Goal: Information Seeking & Learning: Learn about a topic

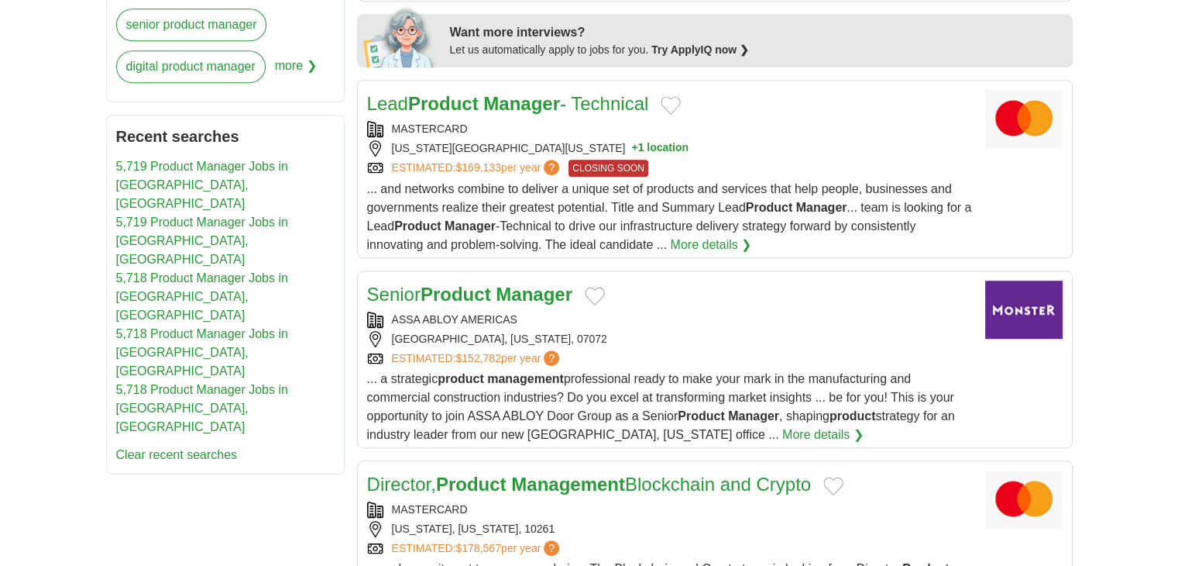
scroll to position [903, 0]
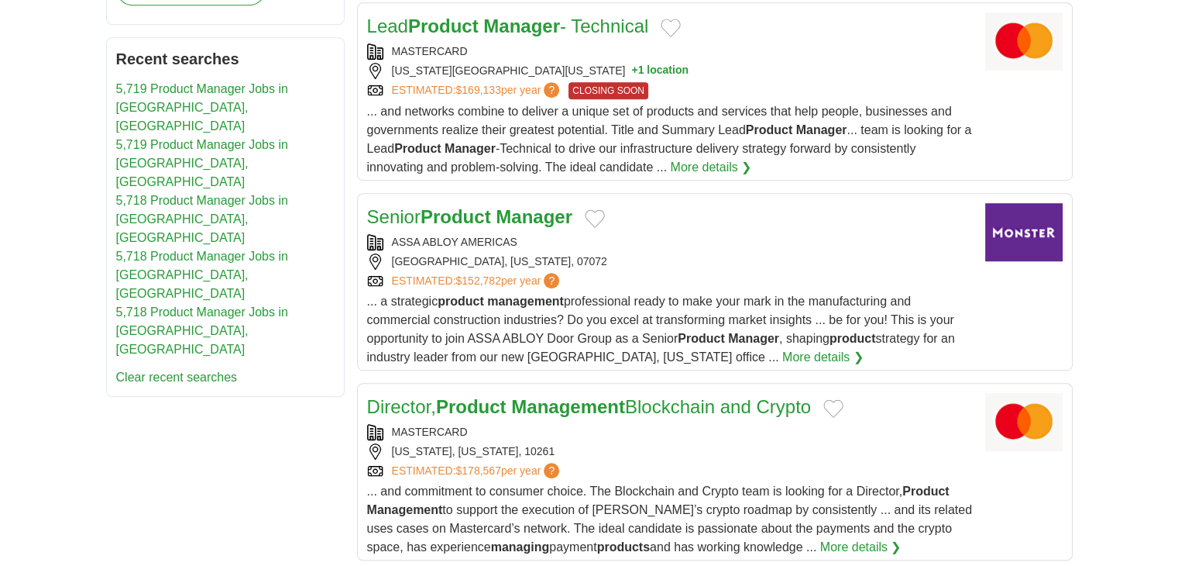
click at [511, 234] on div "ASSA ABLOY AMERICAS" at bounding box center [670, 242] width 606 height 16
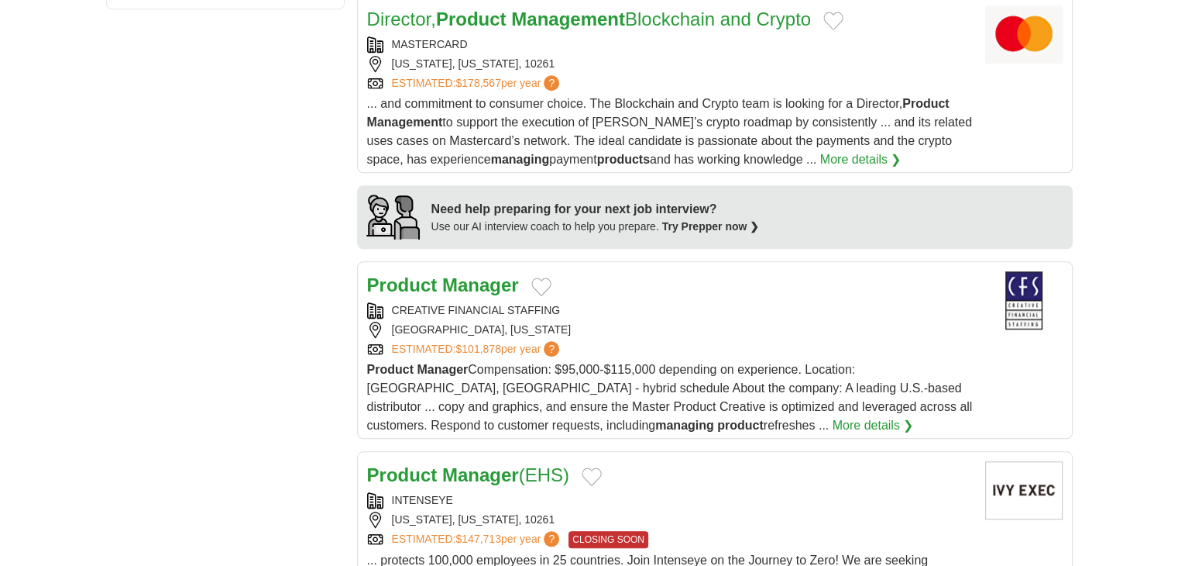
click at [597, 309] on div "CREATIVE FINANCIAL STAFFING" at bounding box center [670, 310] width 606 height 16
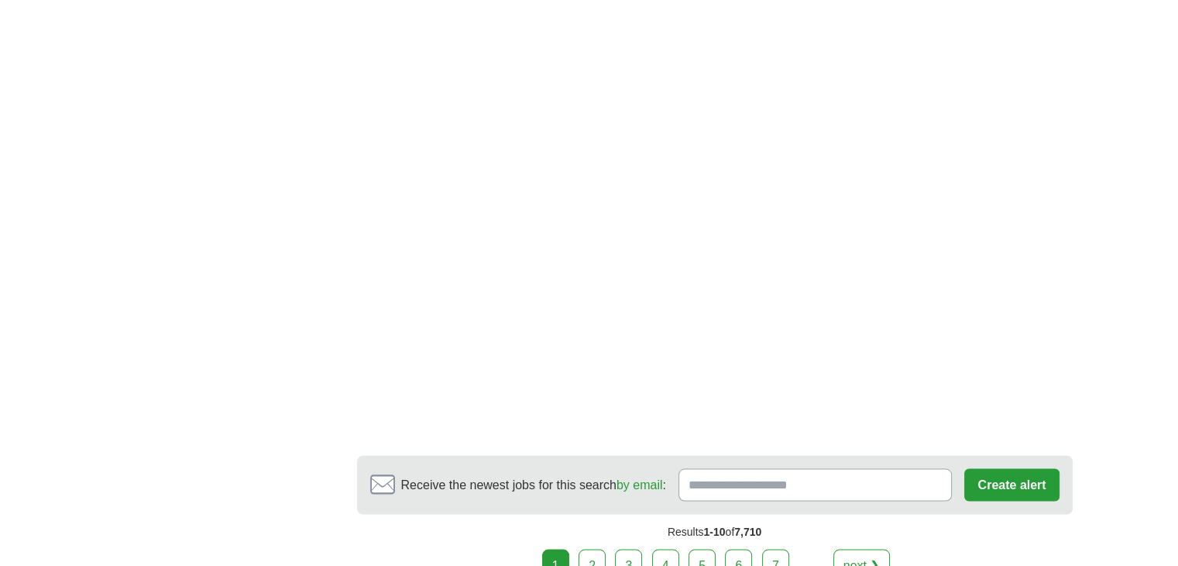
scroll to position [2918, 0]
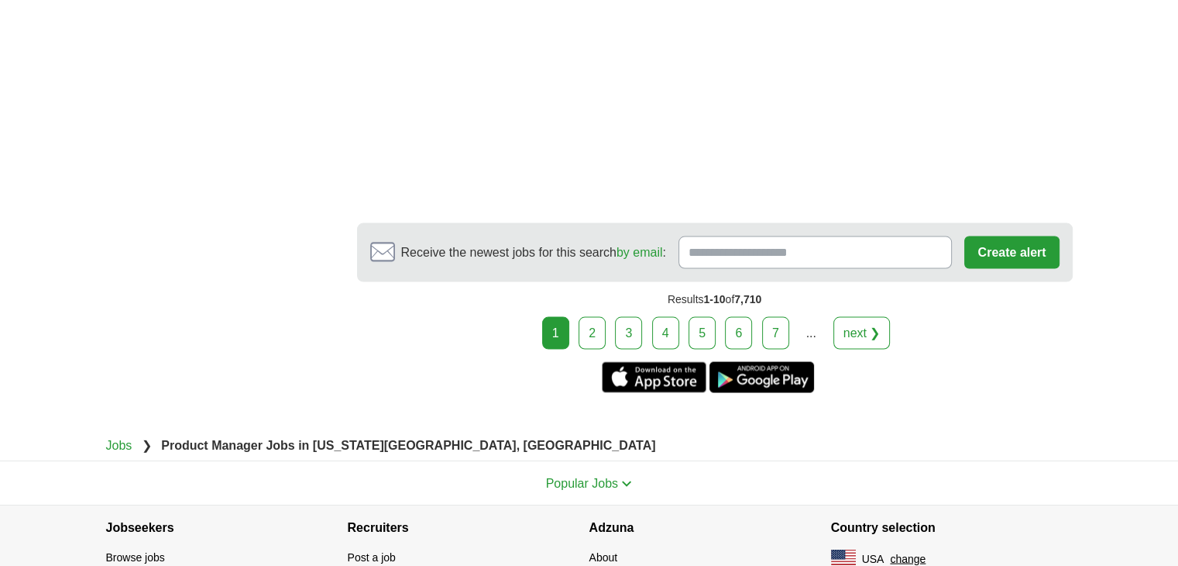
click at [605, 317] on link "2" at bounding box center [592, 332] width 27 height 33
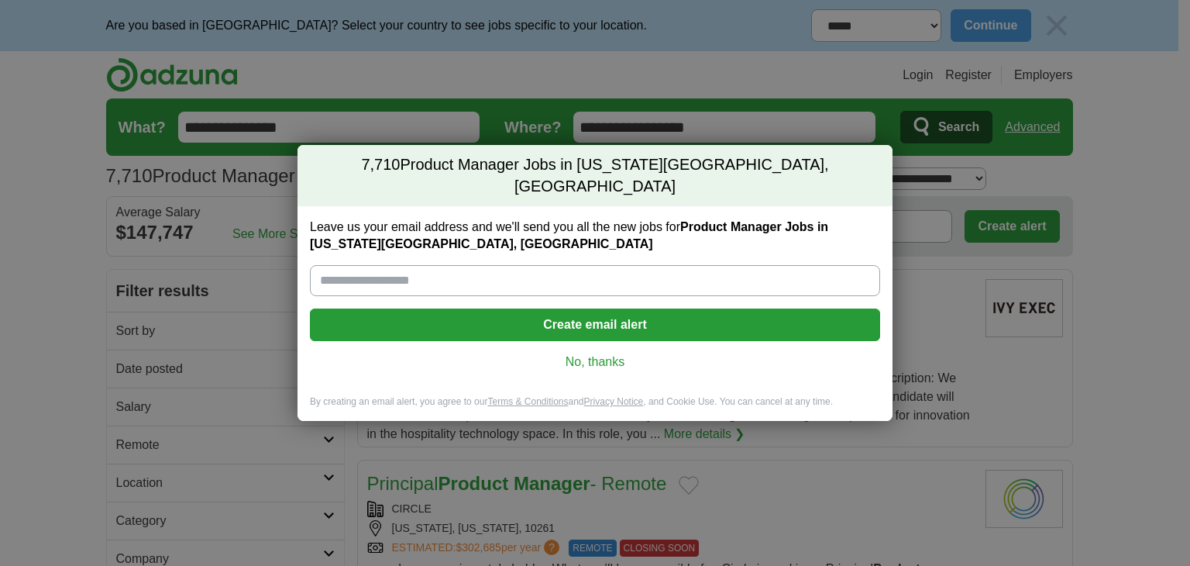
click at [613, 354] on link "No, thanks" at bounding box center [594, 361] width 545 height 17
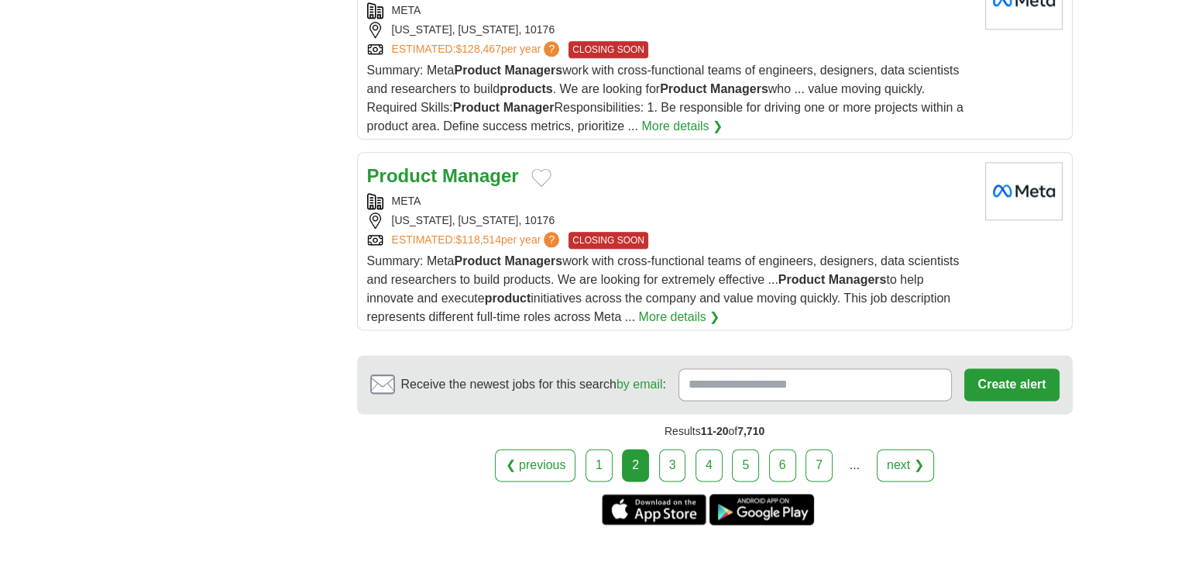
scroll to position [2014, 0]
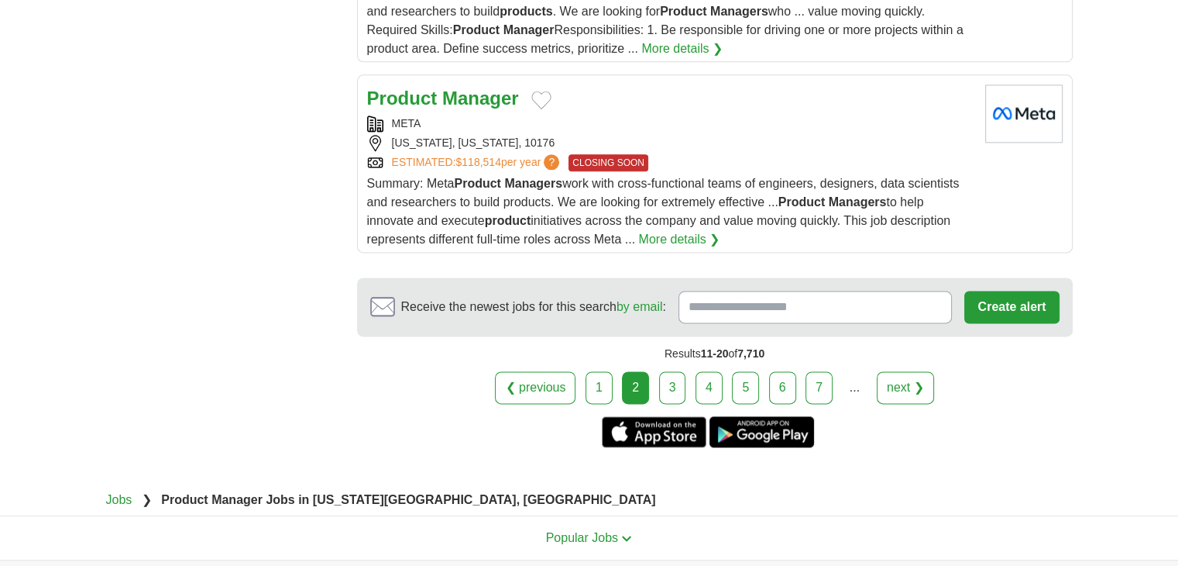
click at [672, 375] on link "3" at bounding box center [672, 387] width 27 height 33
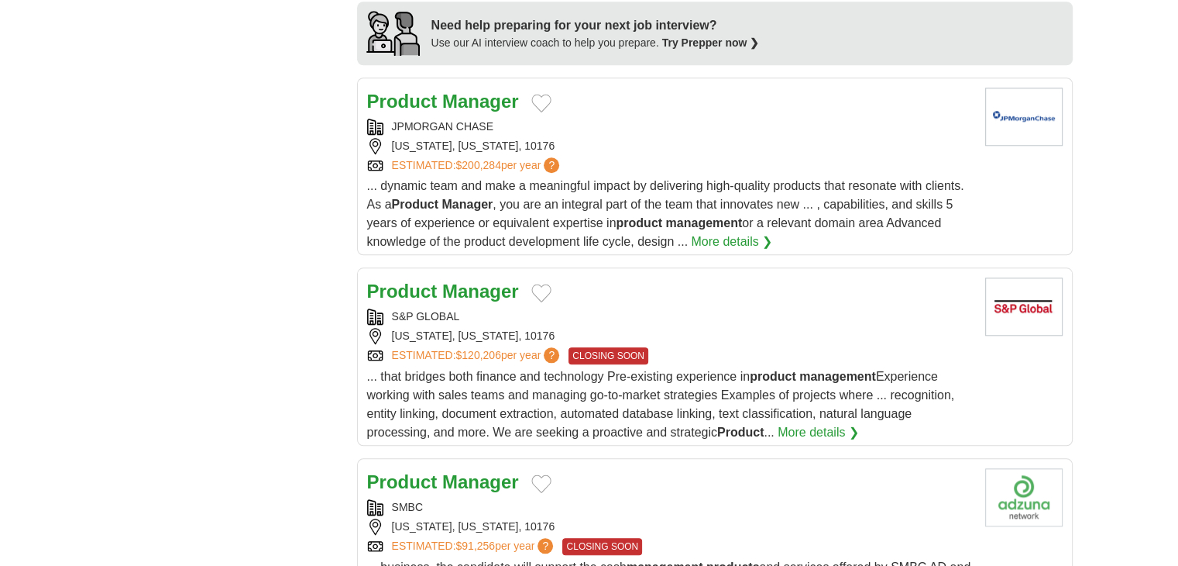
scroll to position [1631, 0]
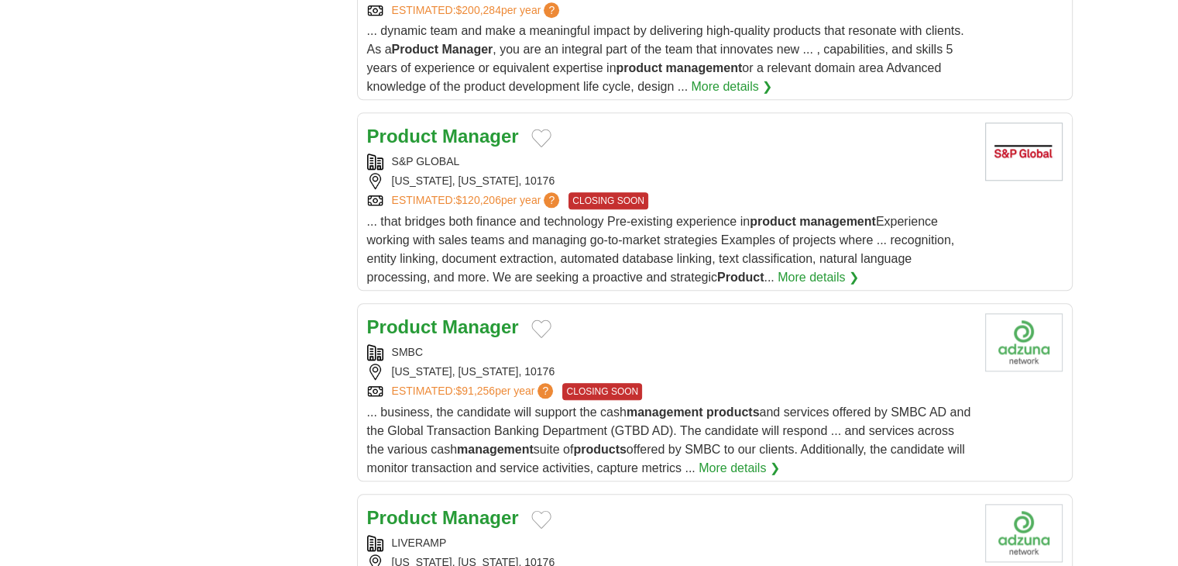
click at [491, 347] on div "SMBC" at bounding box center [670, 352] width 606 height 16
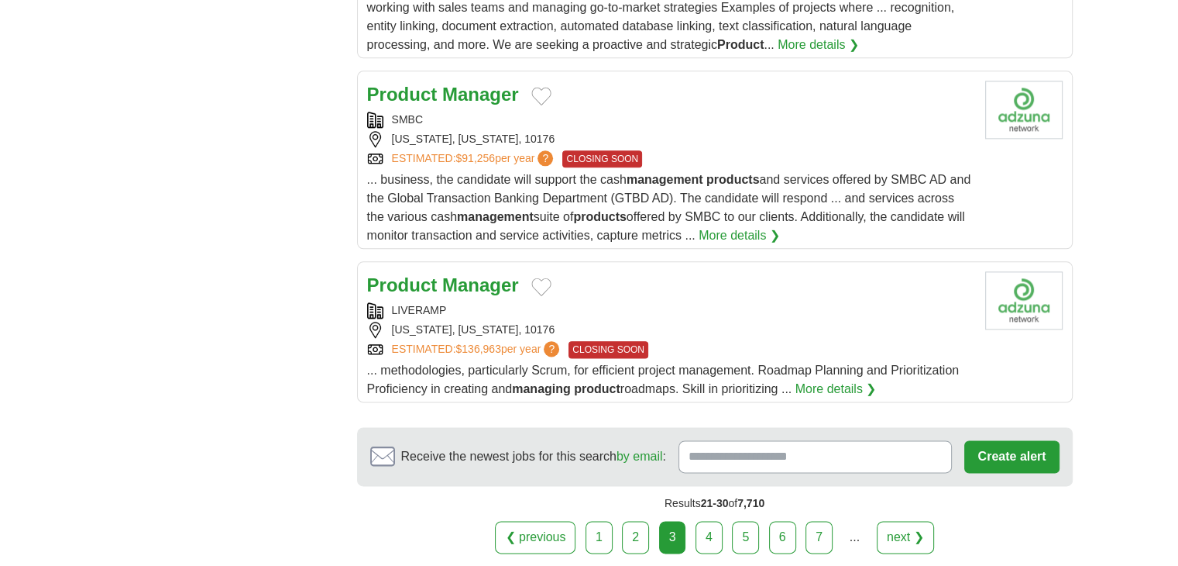
scroll to position [2018, 0]
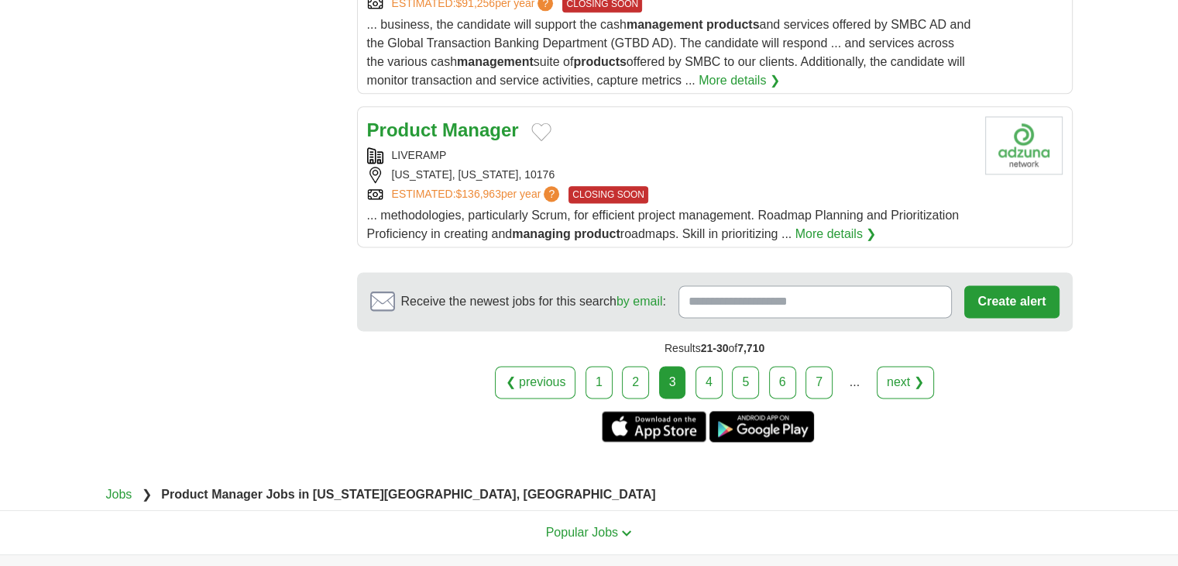
click at [706, 382] on link "4" at bounding box center [709, 382] width 27 height 33
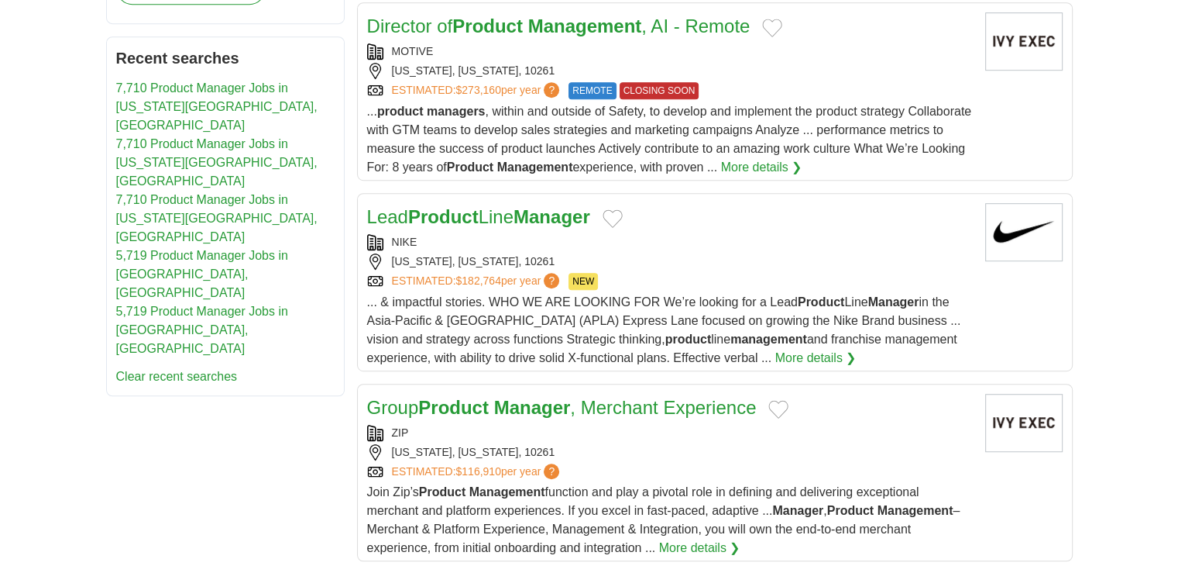
scroll to position [903, 0]
click at [546, 239] on div "NIKE" at bounding box center [670, 243] width 606 height 16
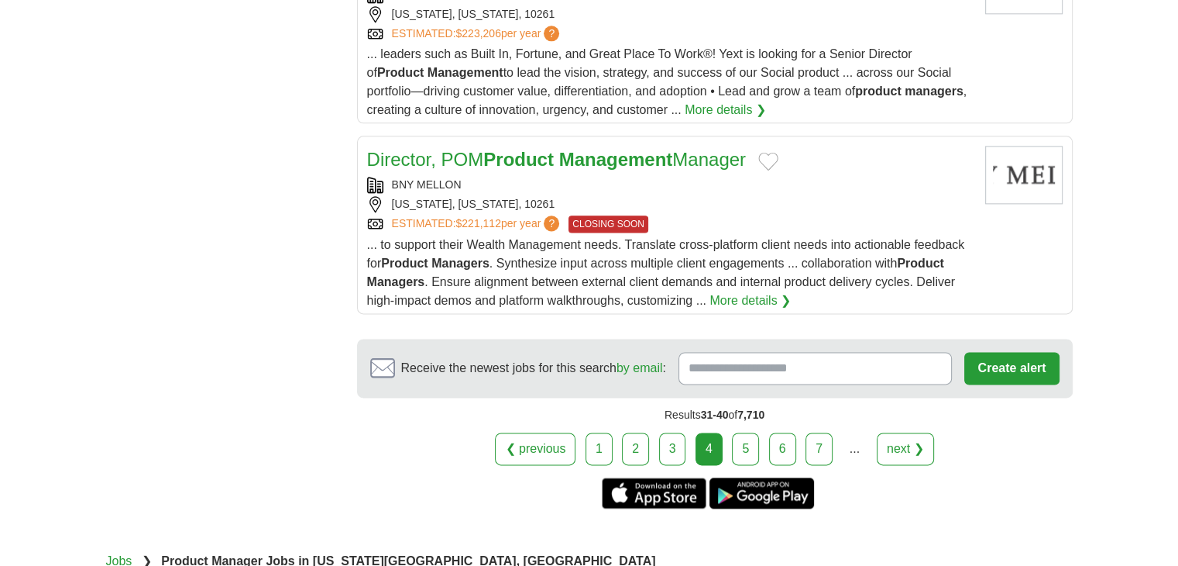
scroll to position [2193, 0]
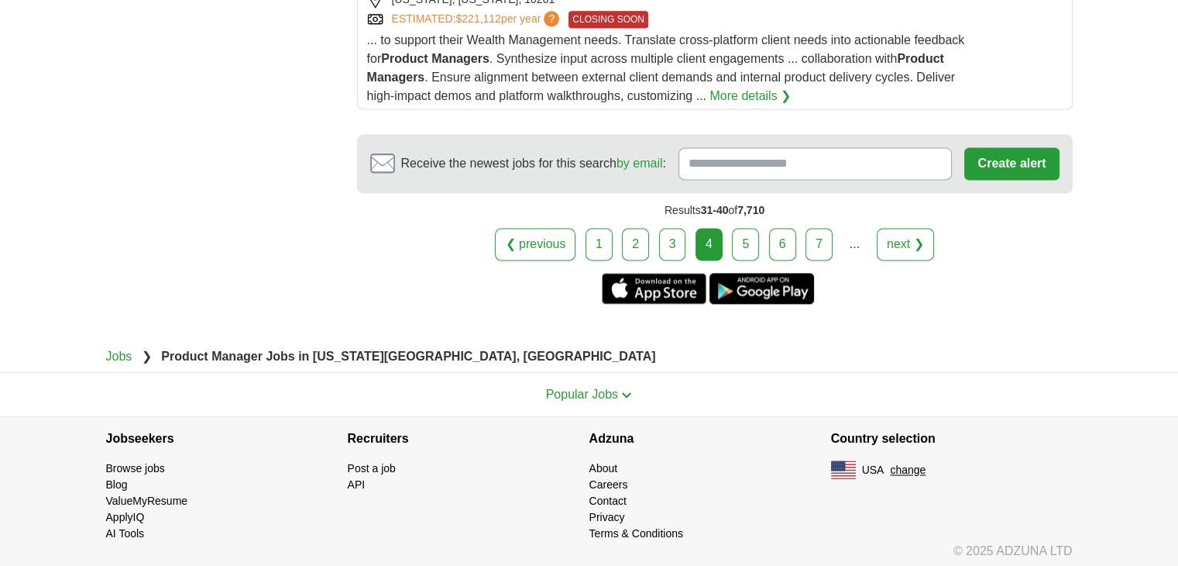
click at [737, 236] on link "5" at bounding box center [745, 244] width 27 height 33
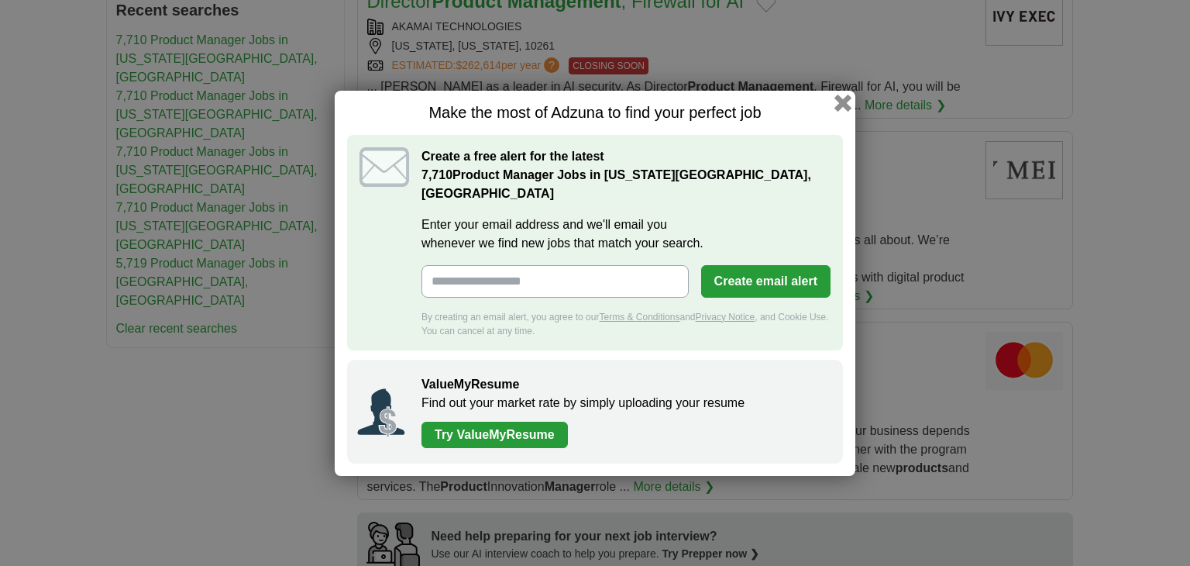
click at [841, 107] on button "button" at bounding box center [842, 102] width 17 height 17
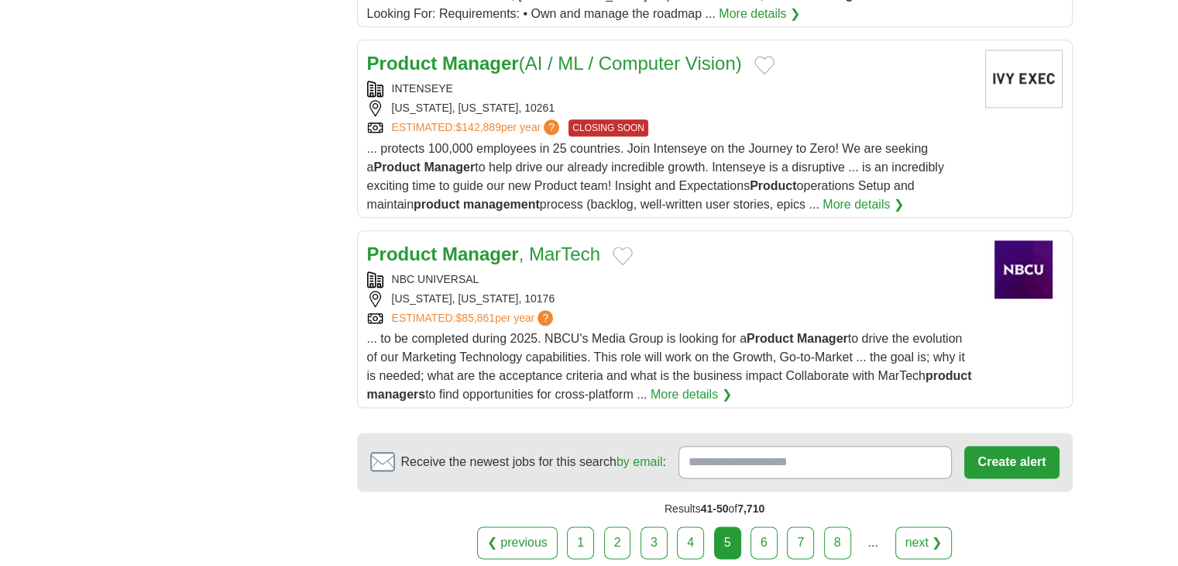
scroll to position [1917, 0]
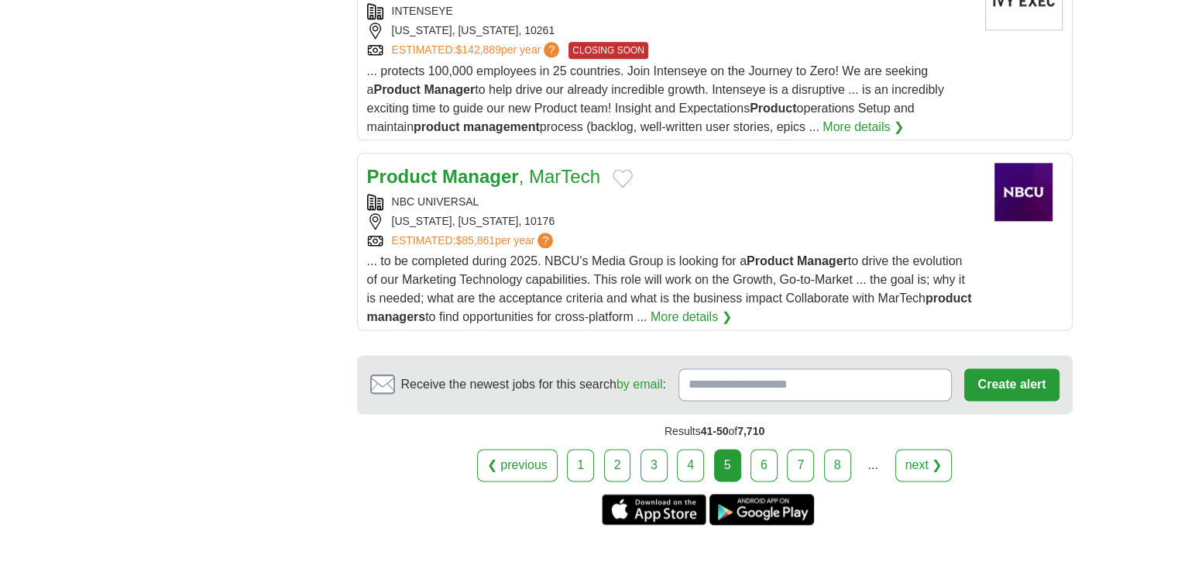
click at [751, 449] on link "6" at bounding box center [764, 465] width 27 height 33
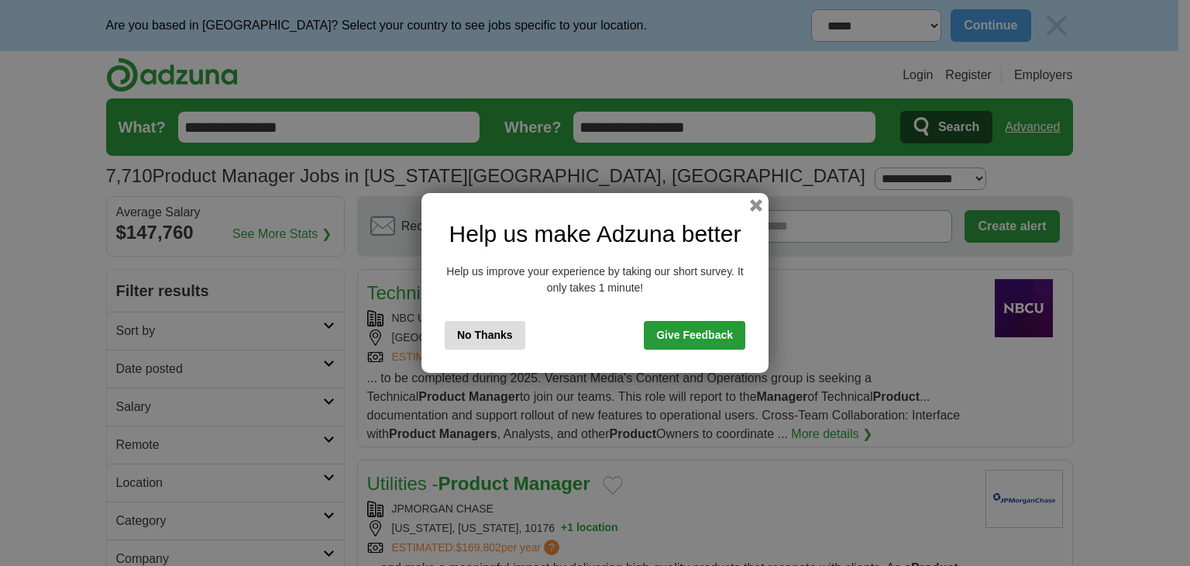
click at [464, 333] on button "No Thanks" at bounding box center [485, 335] width 81 height 29
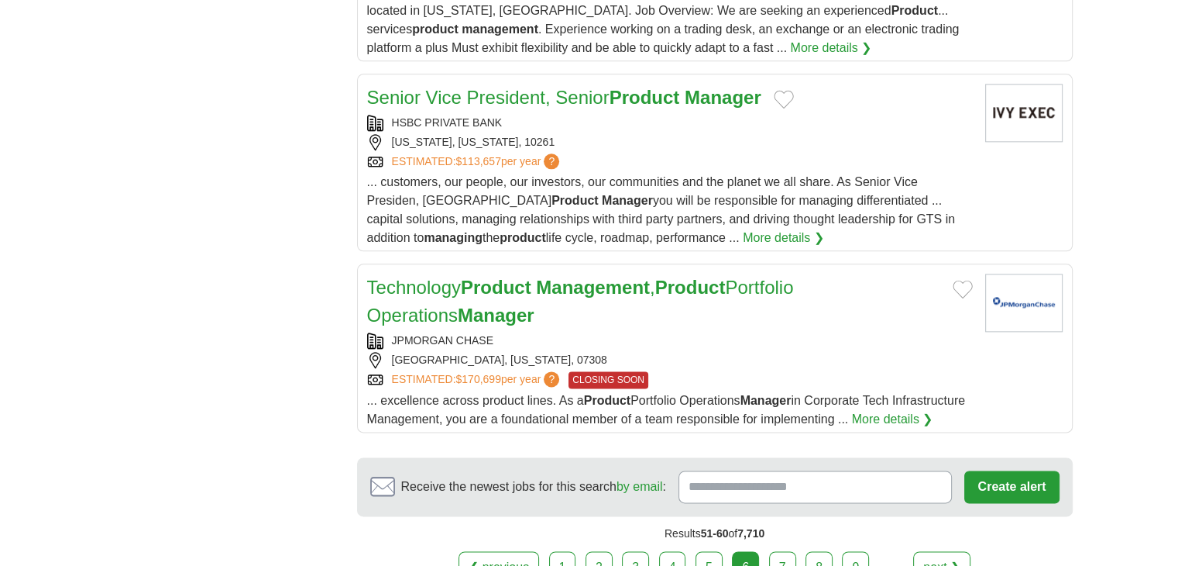
scroll to position [2092, 0]
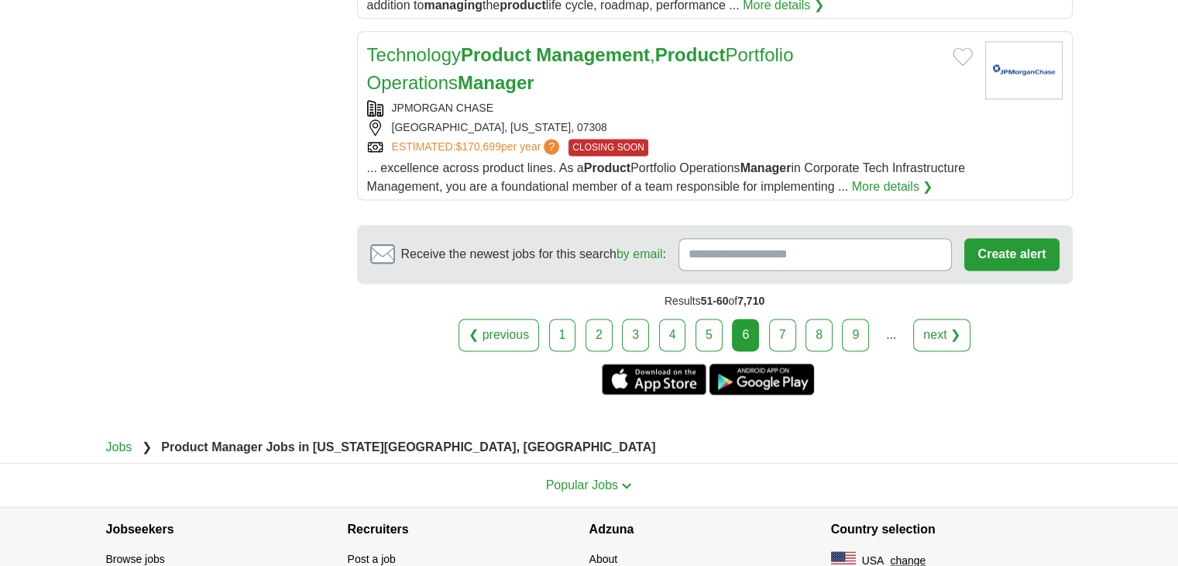
click at [775, 349] on link "7" at bounding box center [782, 334] width 27 height 33
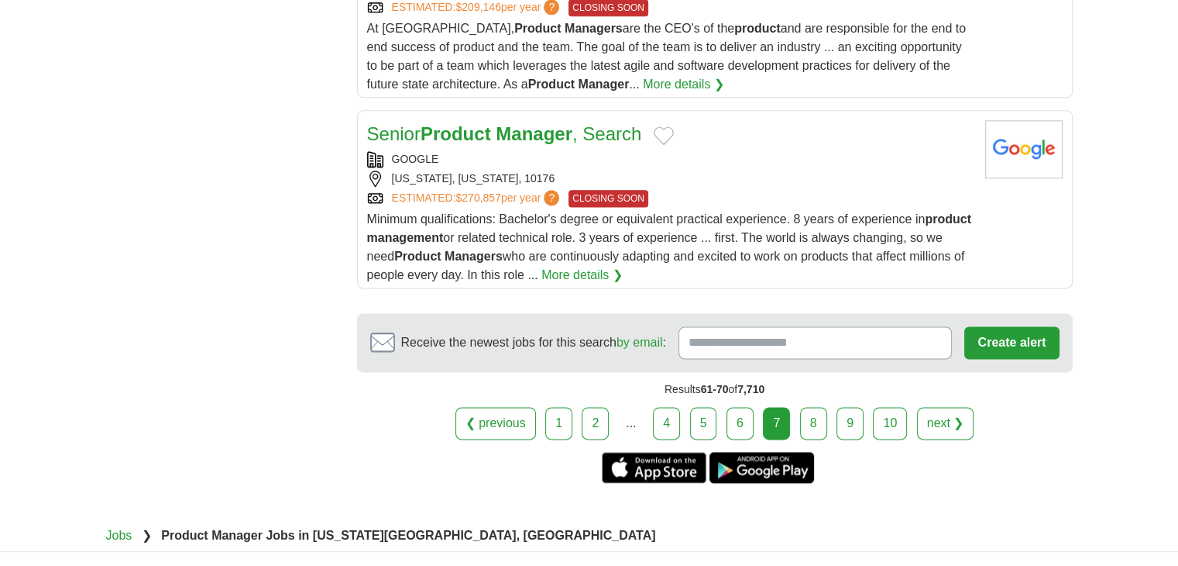
scroll to position [2212, 0]
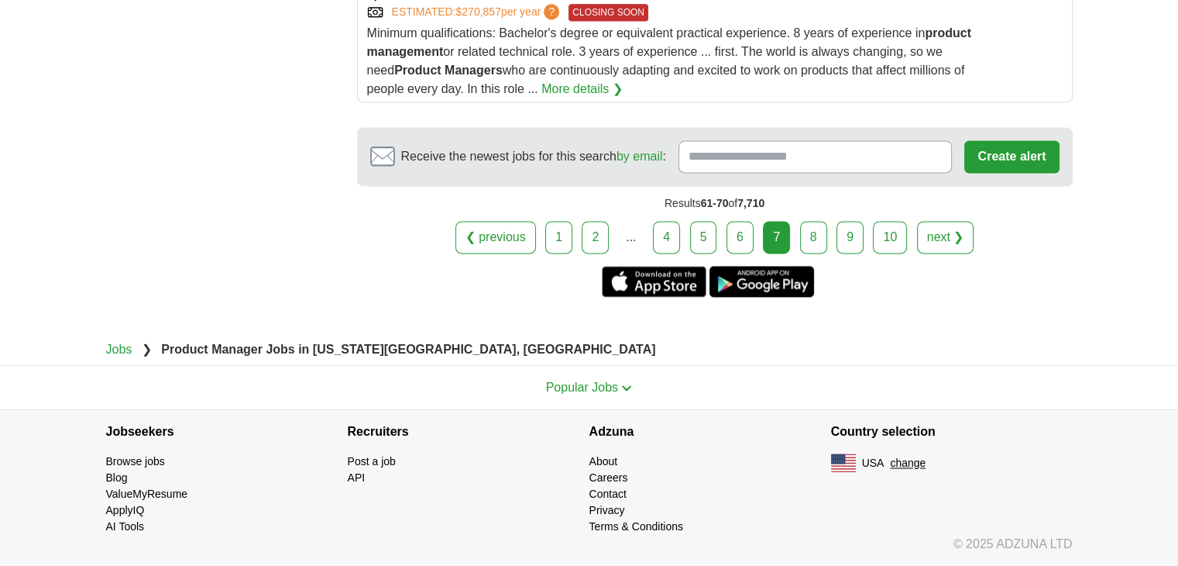
click at [811, 233] on link "8" at bounding box center [813, 237] width 27 height 33
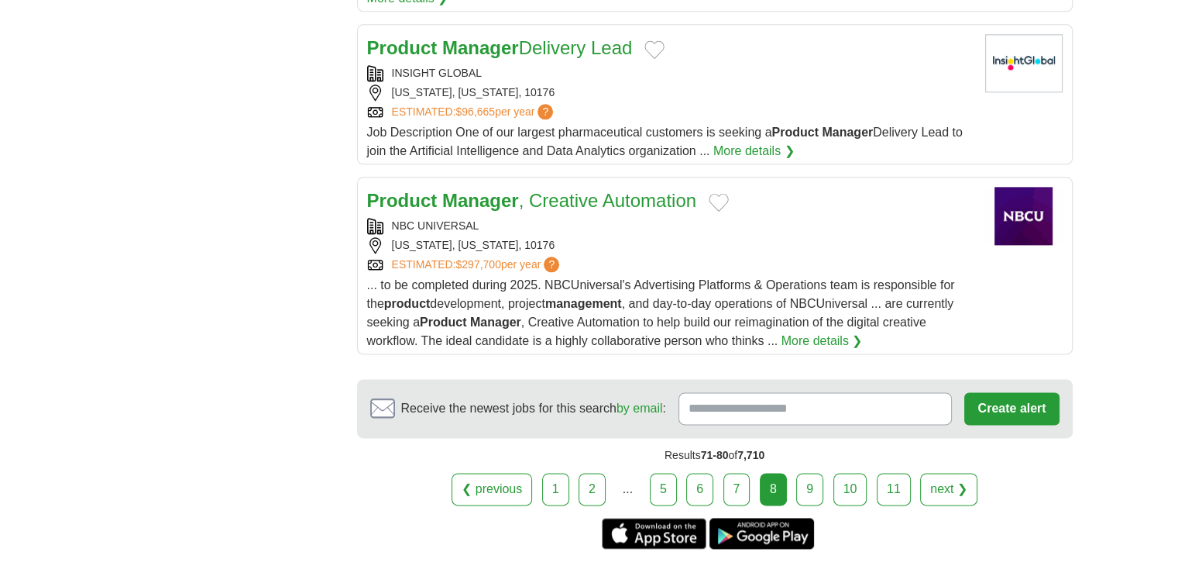
scroll to position [2065, 0]
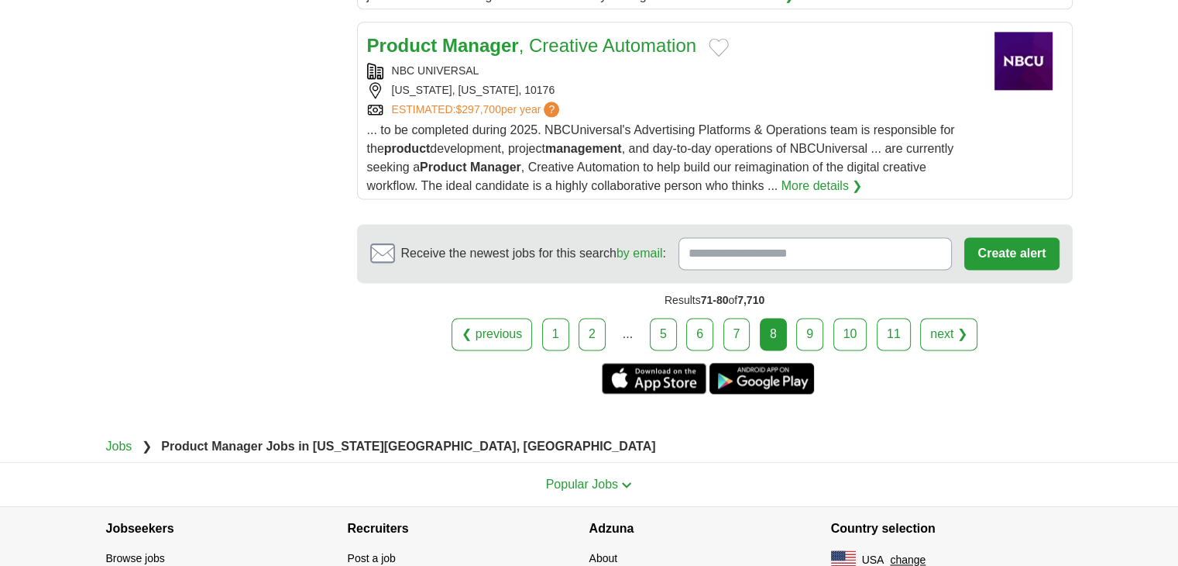
click at [812, 324] on link "9" at bounding box center [809, 334] width 27 height 33
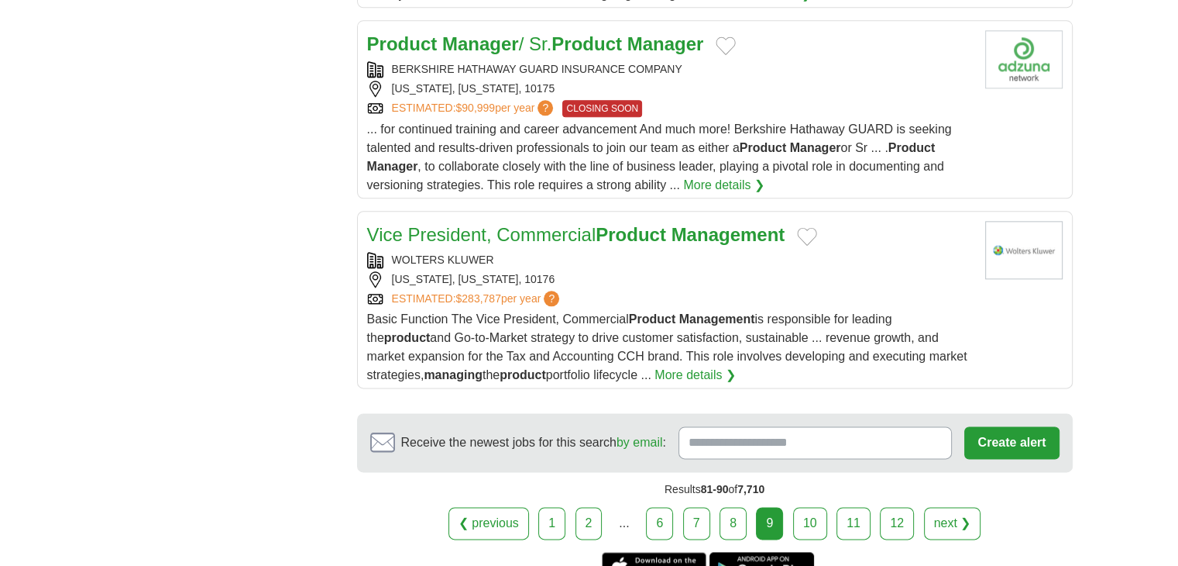
scroll to position [2062, 0]
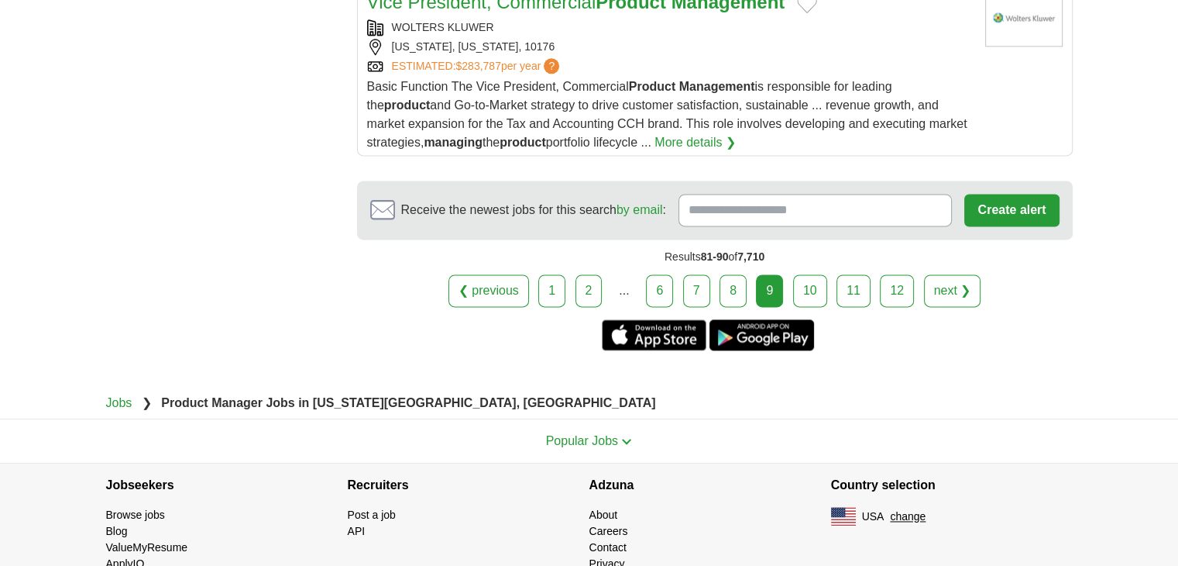
click at [800, 297] on link "10" at bounding box center [810, 290] width 34 height 33
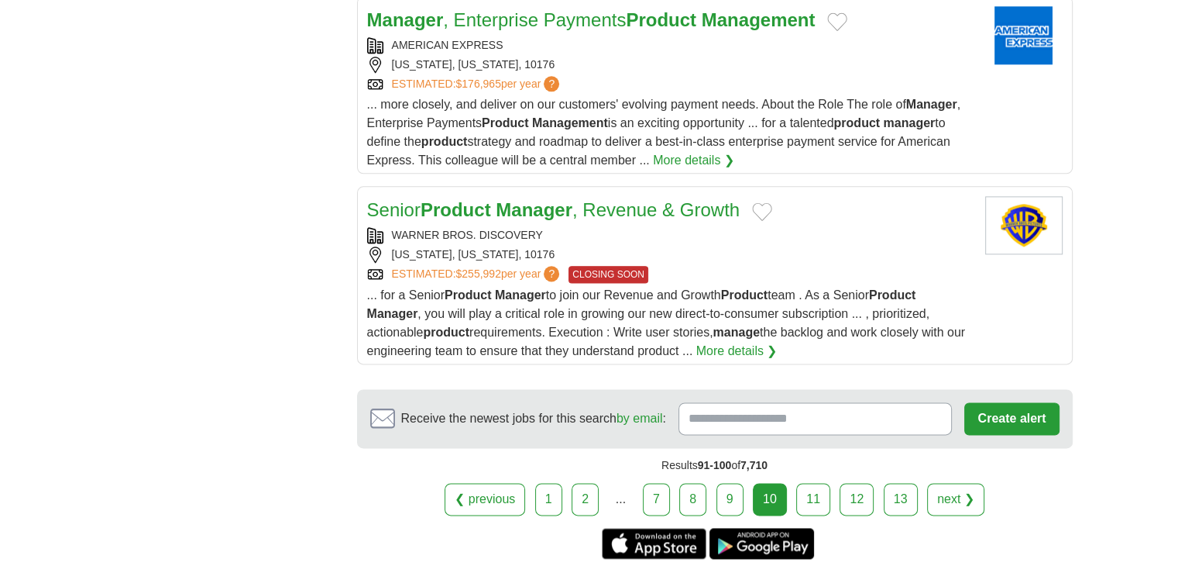
scroll to position [2092, 0]
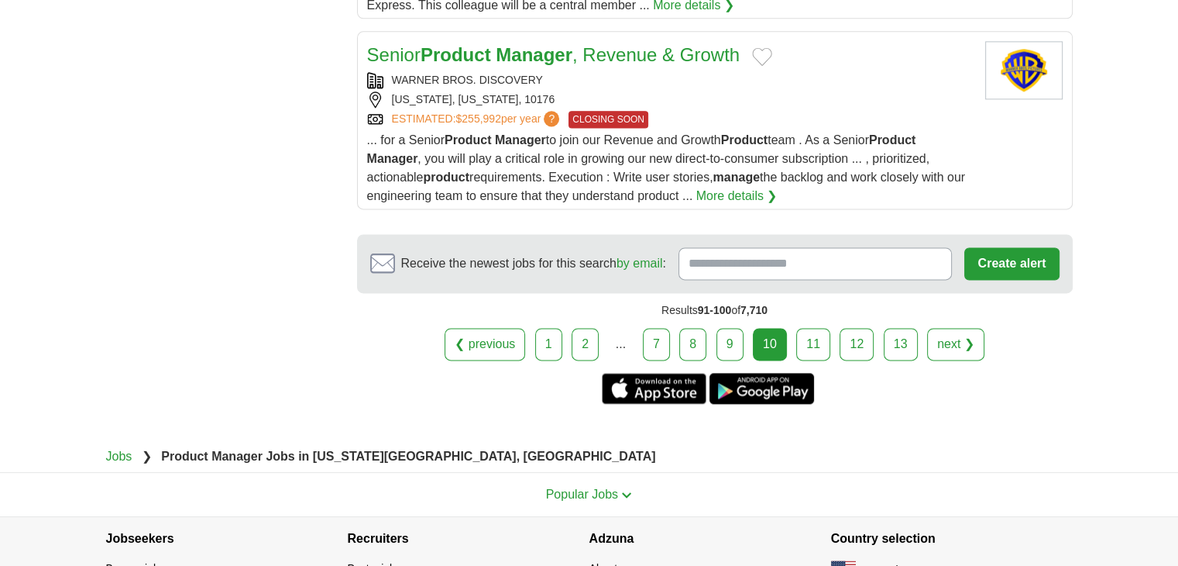
click at [807, 335] on link "11" at bounding box center [813, 344] width 34 height 33
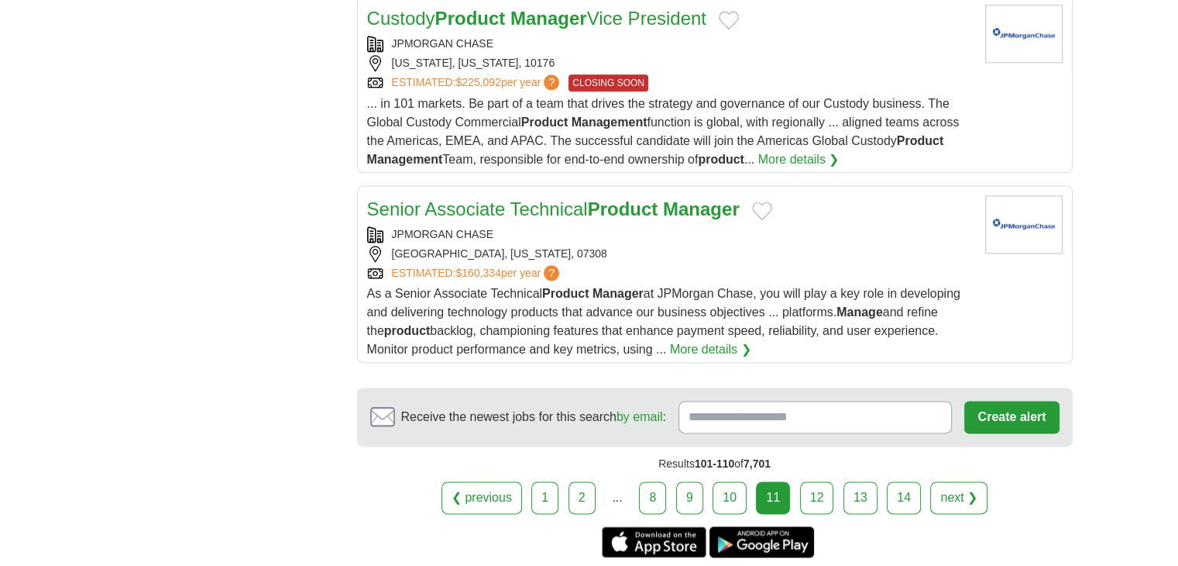
scroll to position [2092, 0]
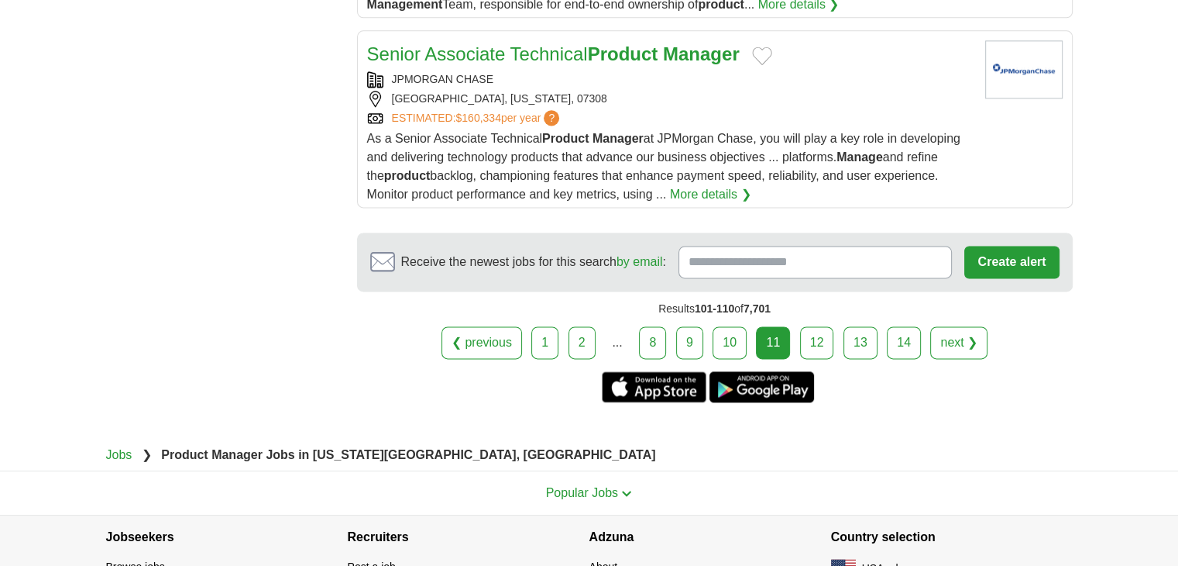
click at [827, 332] on link "12" at bounding box center [817, 342] width 34 height 33
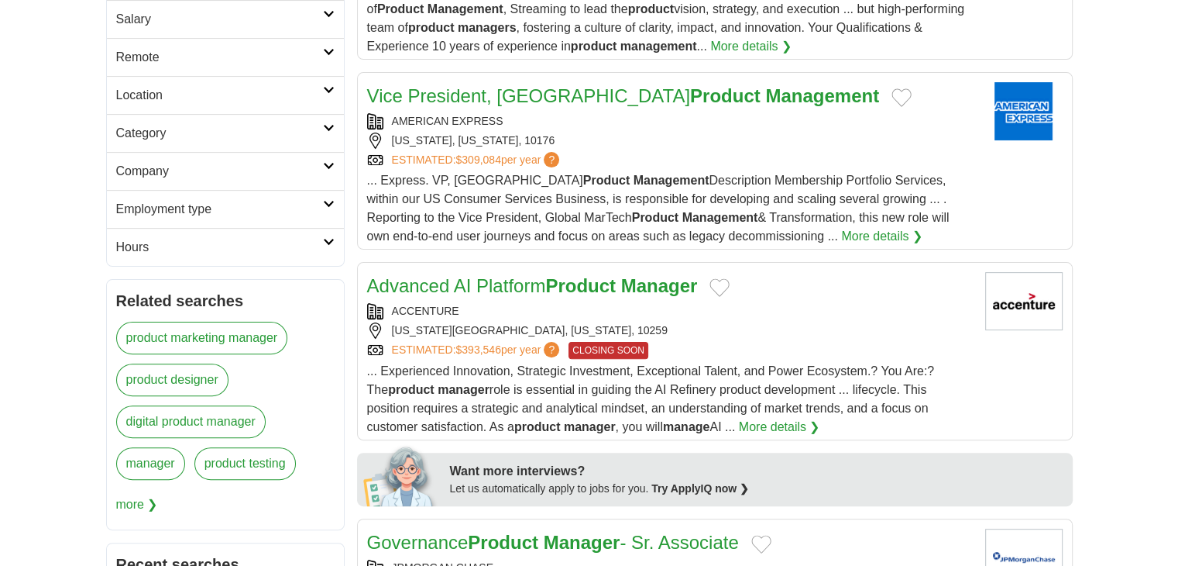
scroll to position [620, 0]
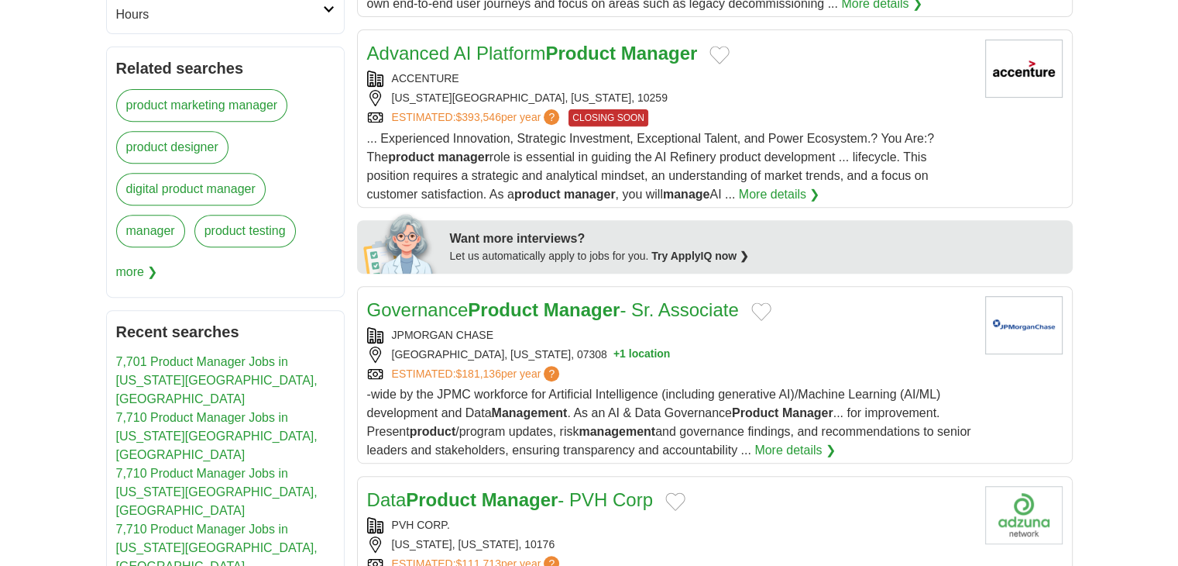
click at [676, 83] on div "ACCENTURE" at bounding box center [670, 79] width 606 height 16
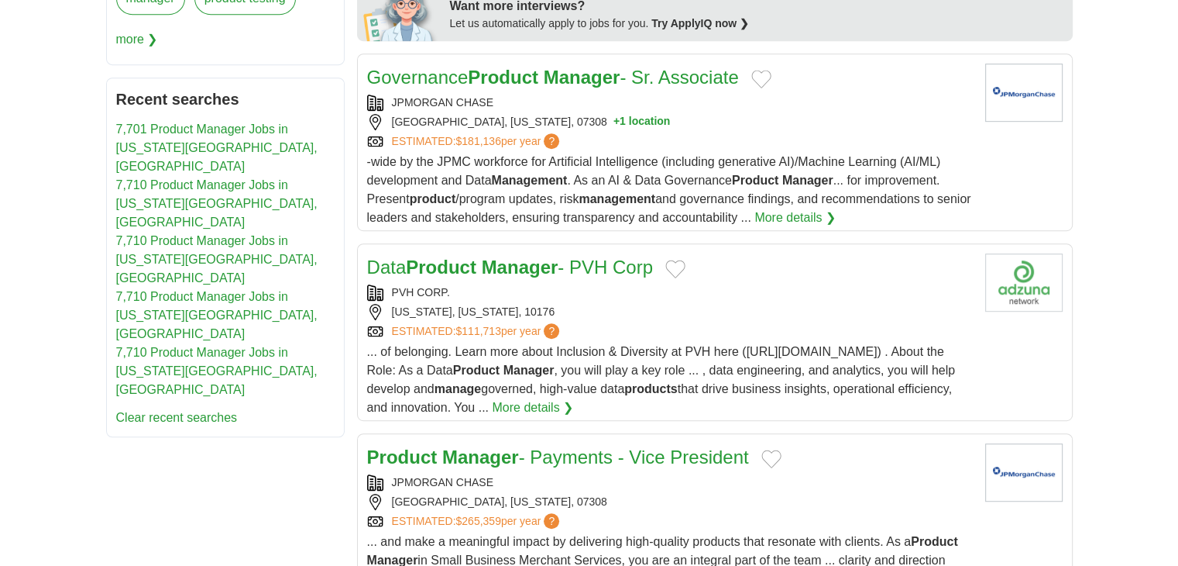
click at [579, 286] on div "PVH CORP." at bounding box center [670, 292] width 606 height 16
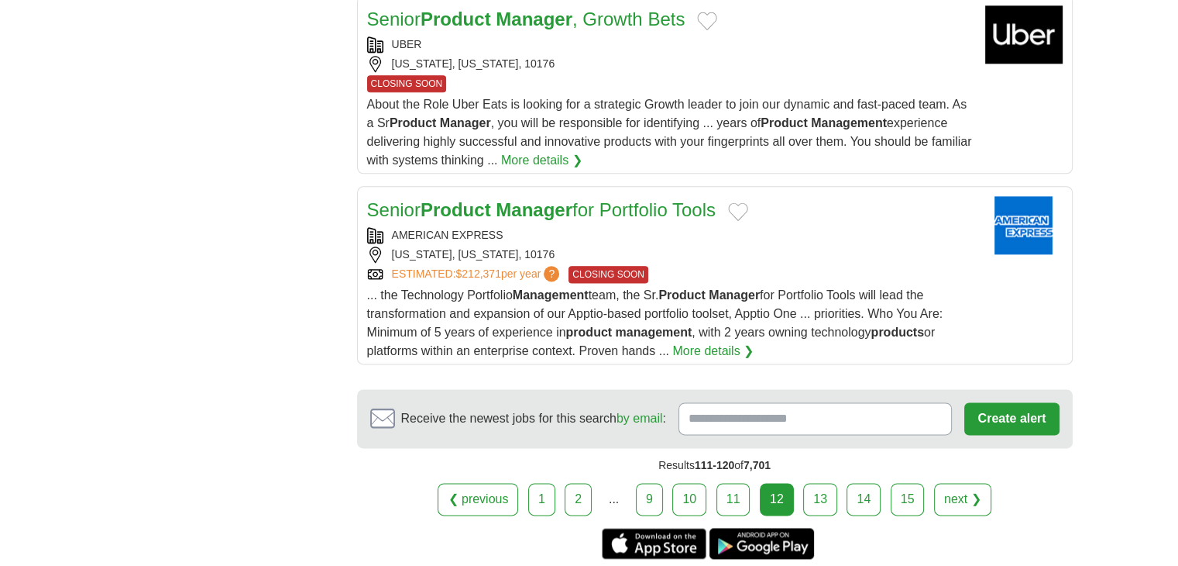
scroll to position [2014, 0]
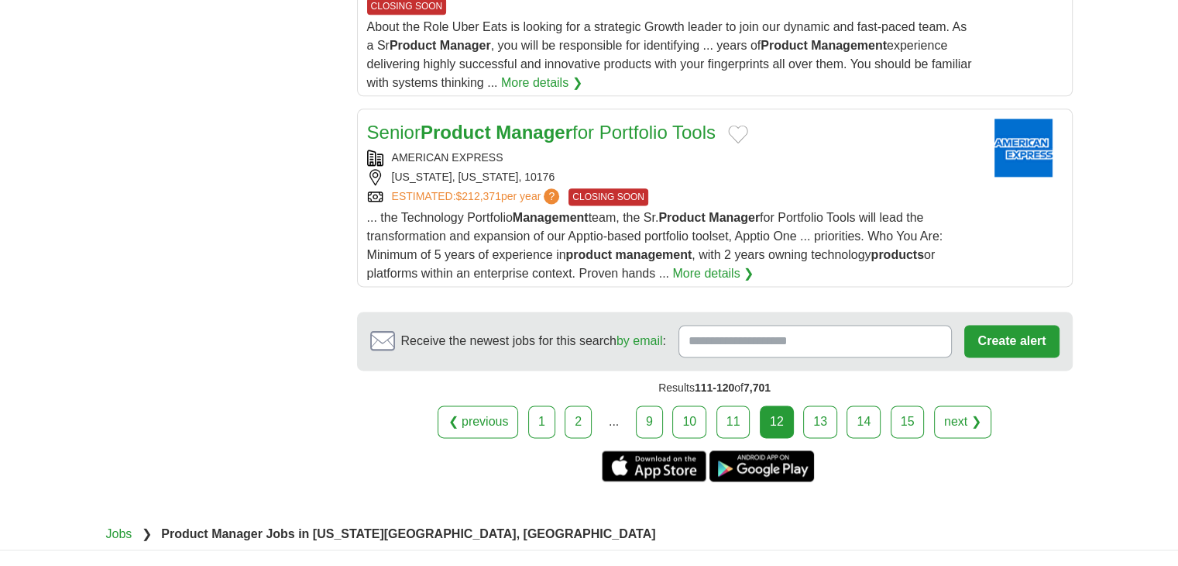
click at [809, 410] on link "13" at bounding box center [820, 421] width 34 height 33
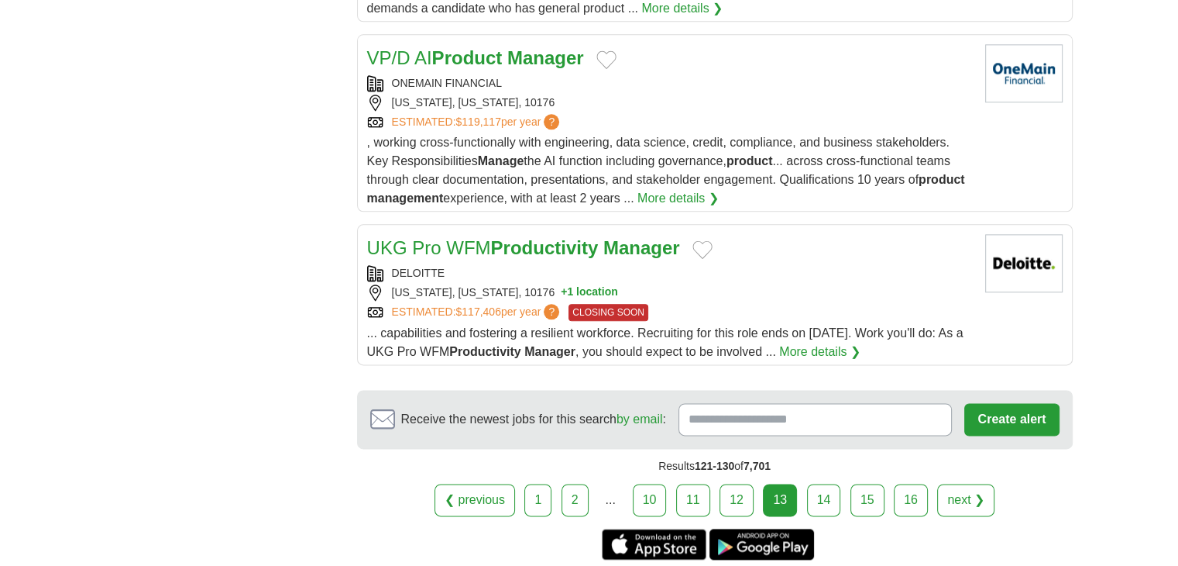
scroll to position [2014, 0]
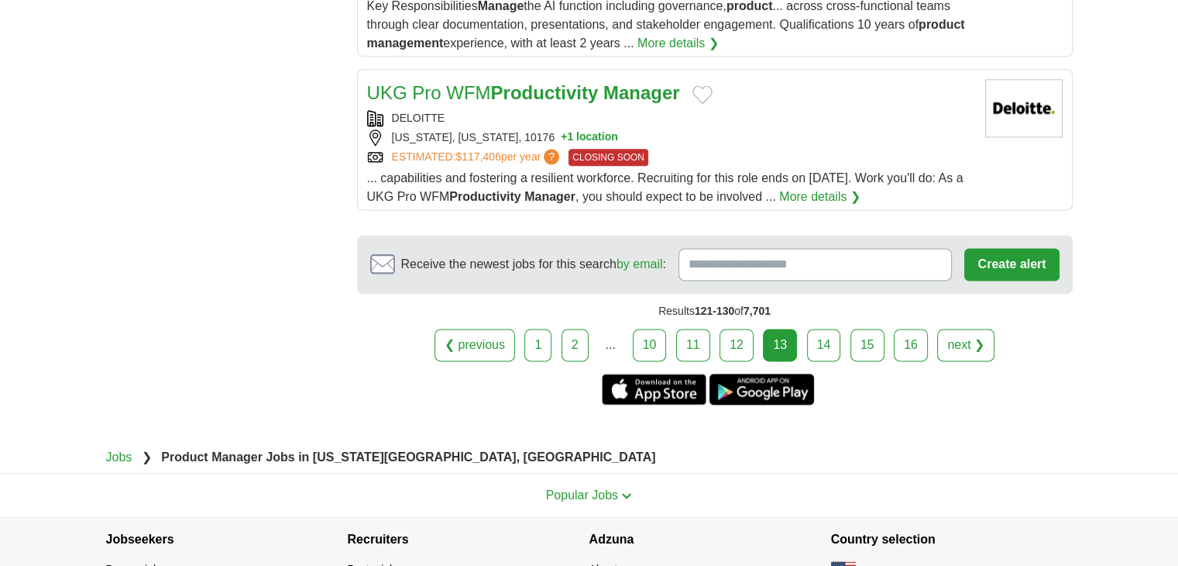
click at [837, 361] on div "❮ previous 1 2 ... 10 11 12 13 next ❯" at bounding box center [715, 344] width 716 height 33
click at [827, 361] on link "14" at bounding box center [824, 344] width 34 height 33
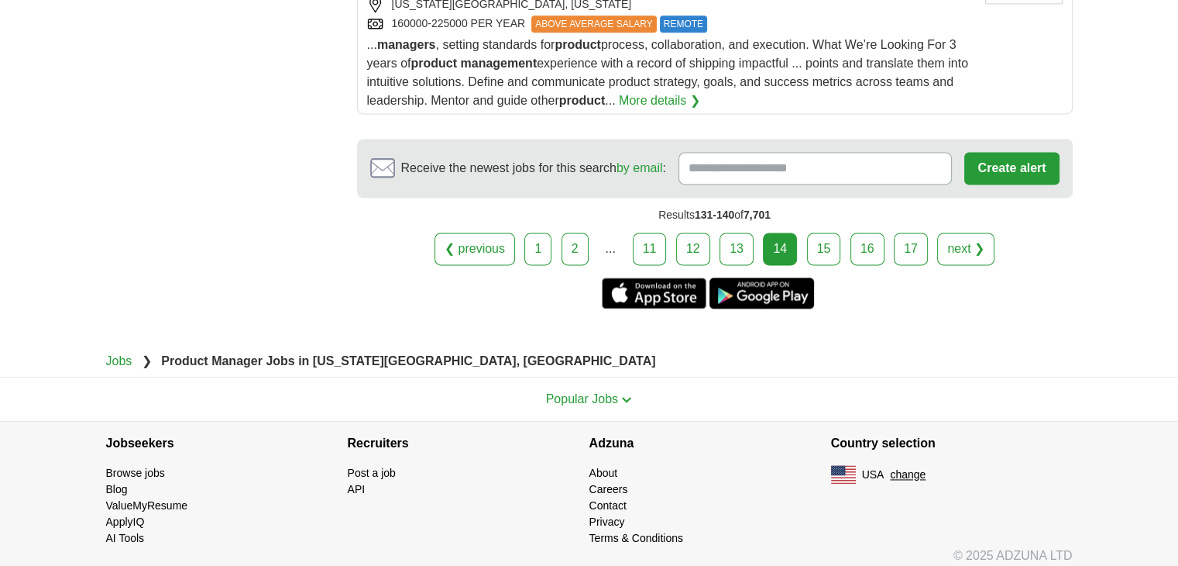
scroll to position [2138, 0]
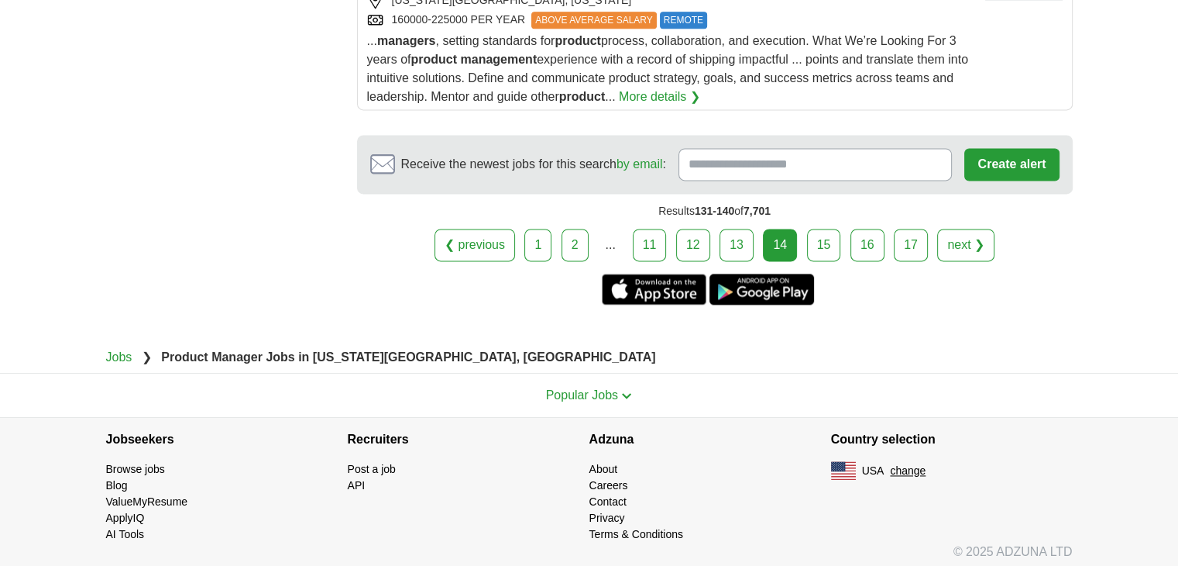
click at [826, 239] on link "15" at bounding box center [824, 245] width 34 height 33
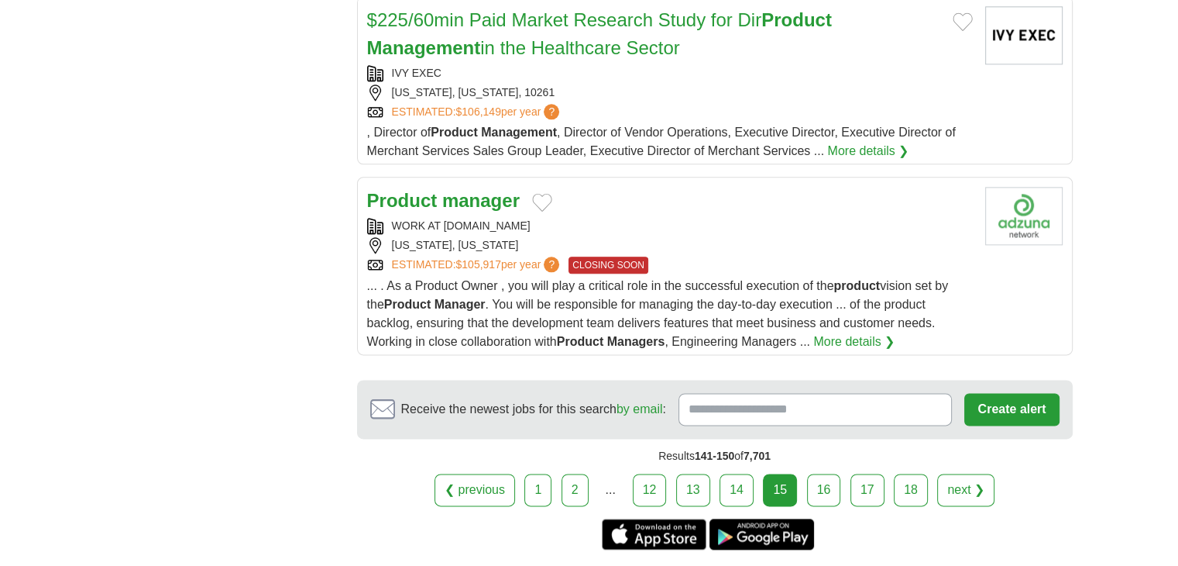
scroll to position [2107, 0]
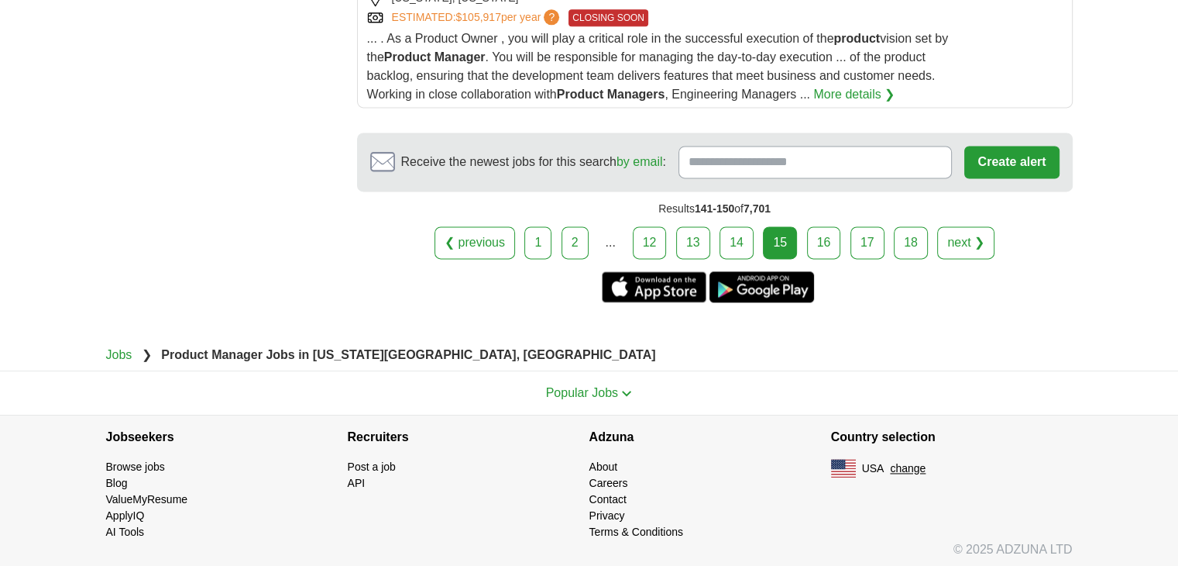
click at [831, 244] on link "16" at bounding box center [824, 242] width 34 height 33
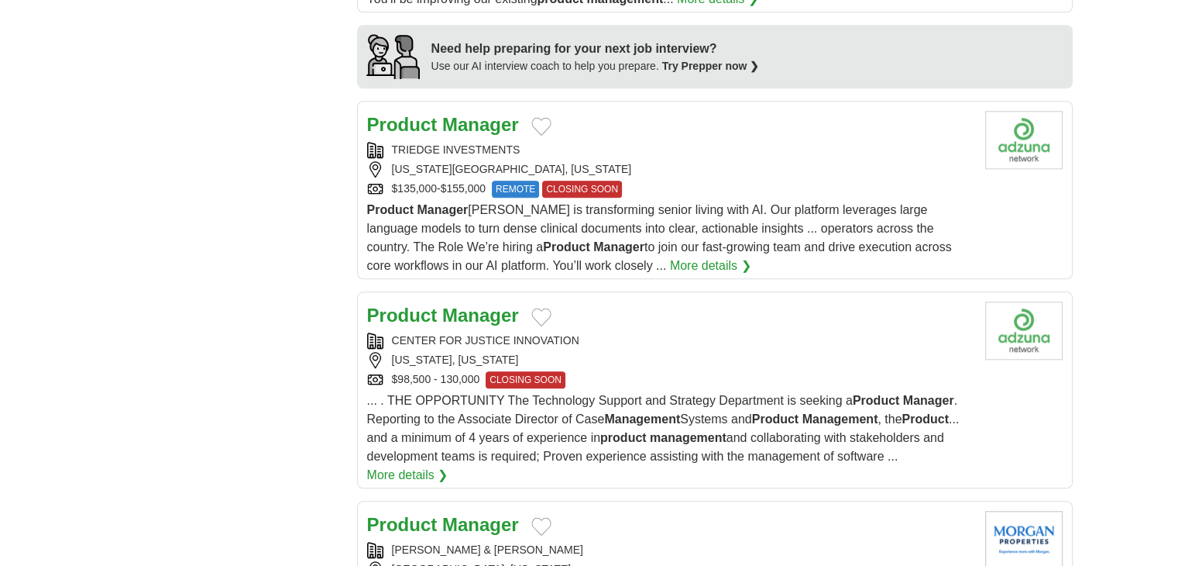
scroll to position [1549, 0]
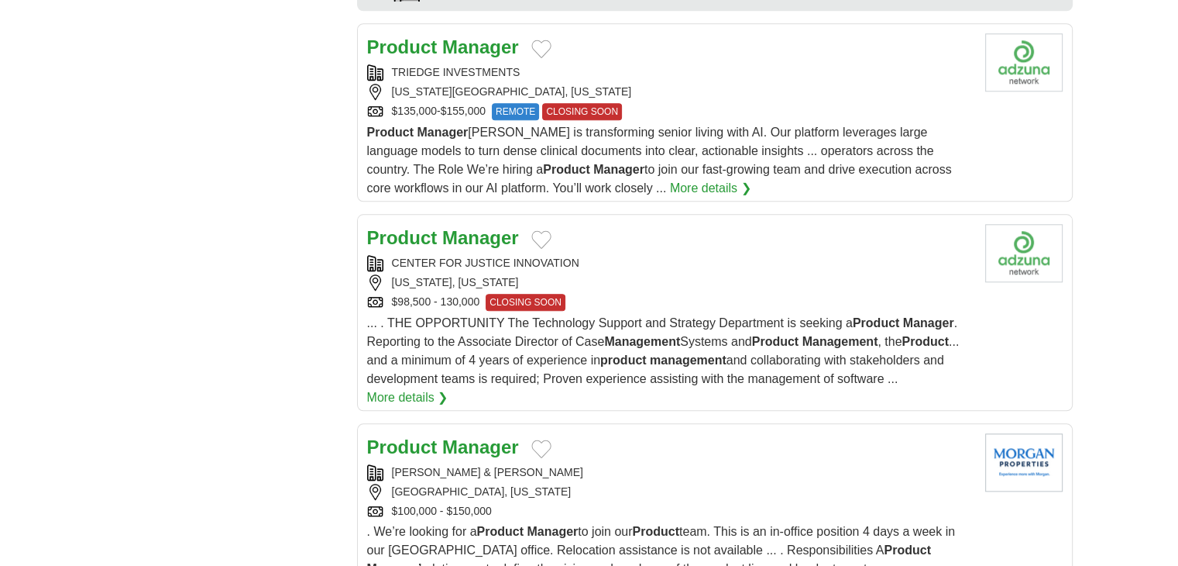
click at [600, 64] on div "TRIEDGE INVESTMENTS" at bounding box center [670, 72] width 606 height 16
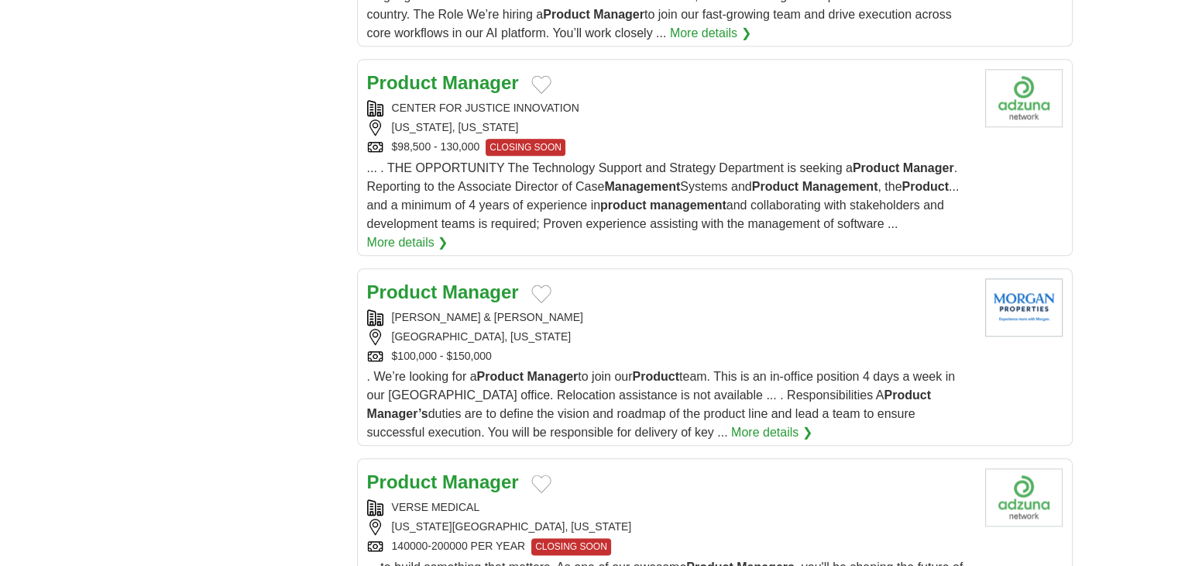
scroll to position [1937, 0]
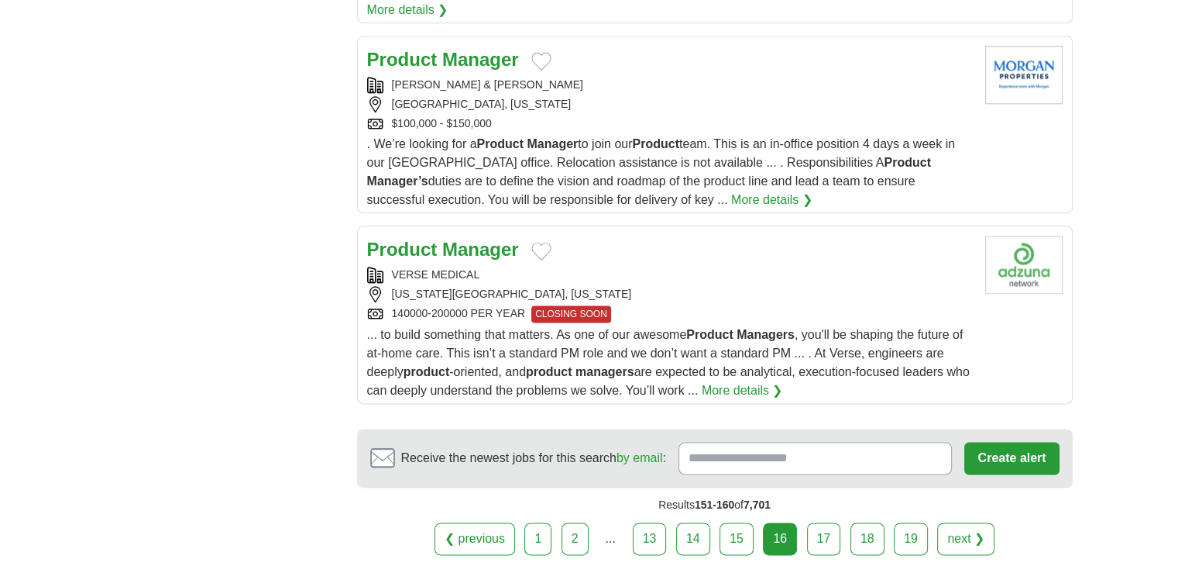
click at [812, 522] on link "17" at bounding box center [824, 538] width 34 height 33
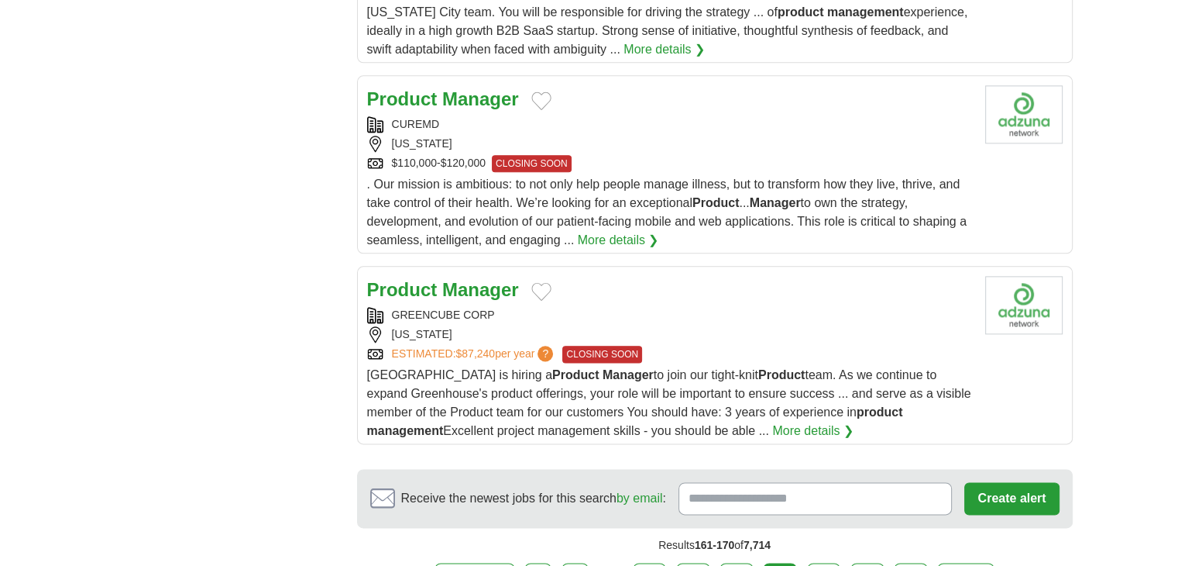
scroll to position [1937, 0]
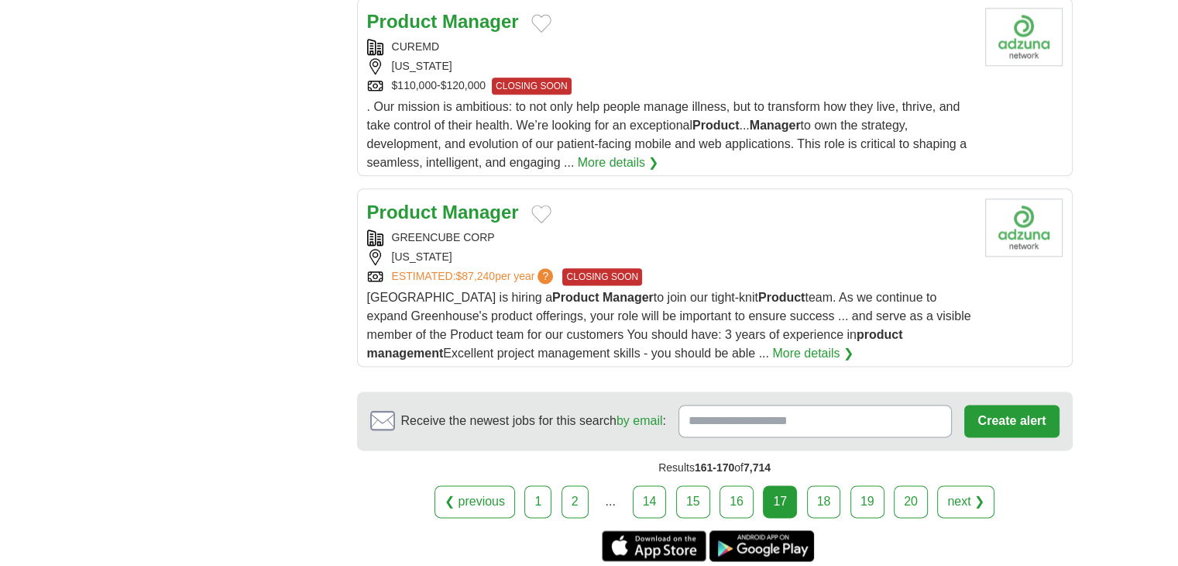
click at [497, 237] on div "GREENCUBE CORP" at bounding box center [670, 237] width 606 height 16
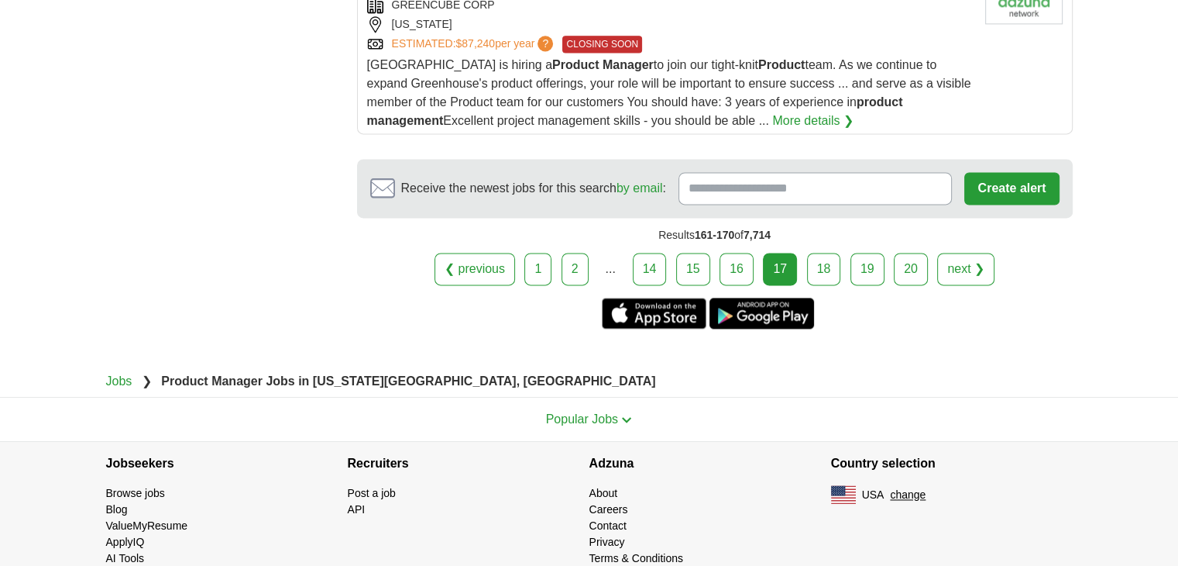
drag, startPoint x: 813, startPoint y: 257, endPoint x: 813, endPoint y: 246, distance: 11.6
click at [815, 257] on link "18" at bounding box center [824, 269] width 34 height 33
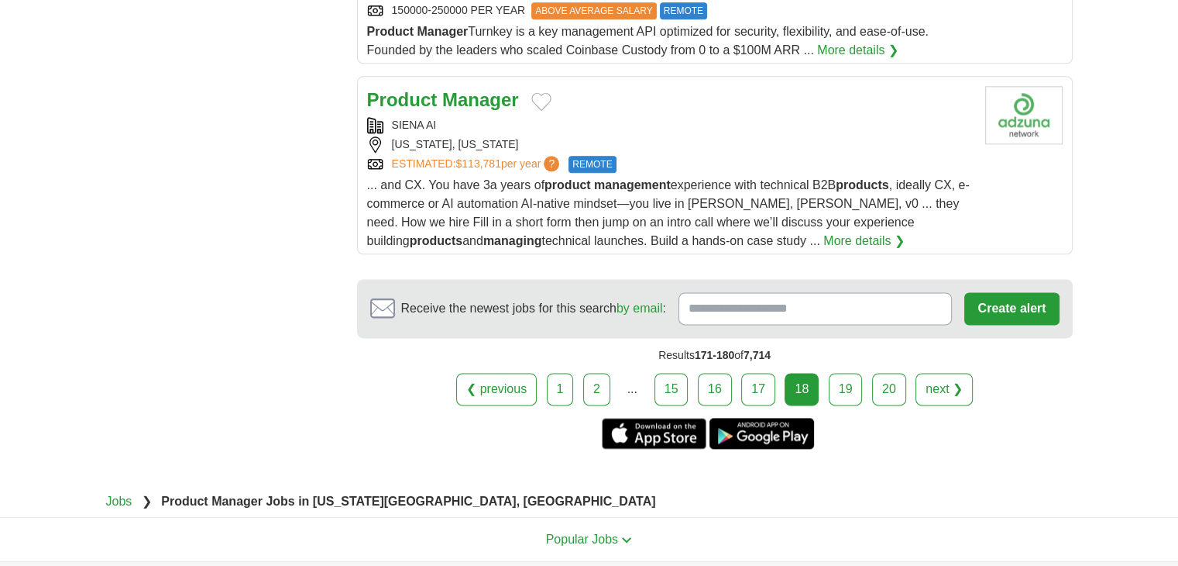
scroll to position [2092, 0]
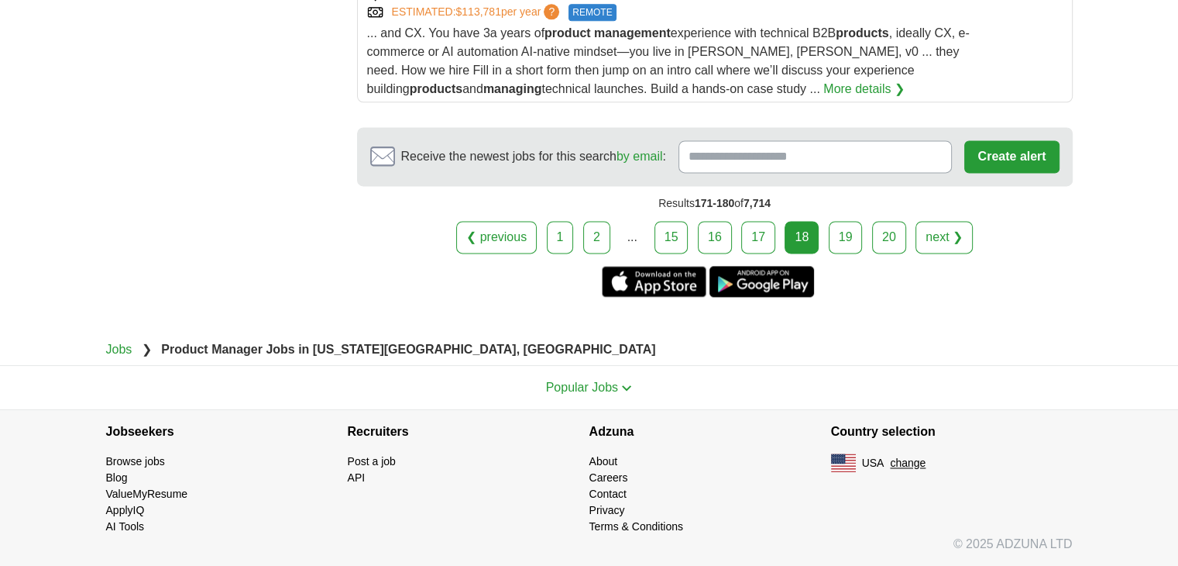
click at [843, 246] on link "19" at bounding box center [846, 237] width 34 height 33
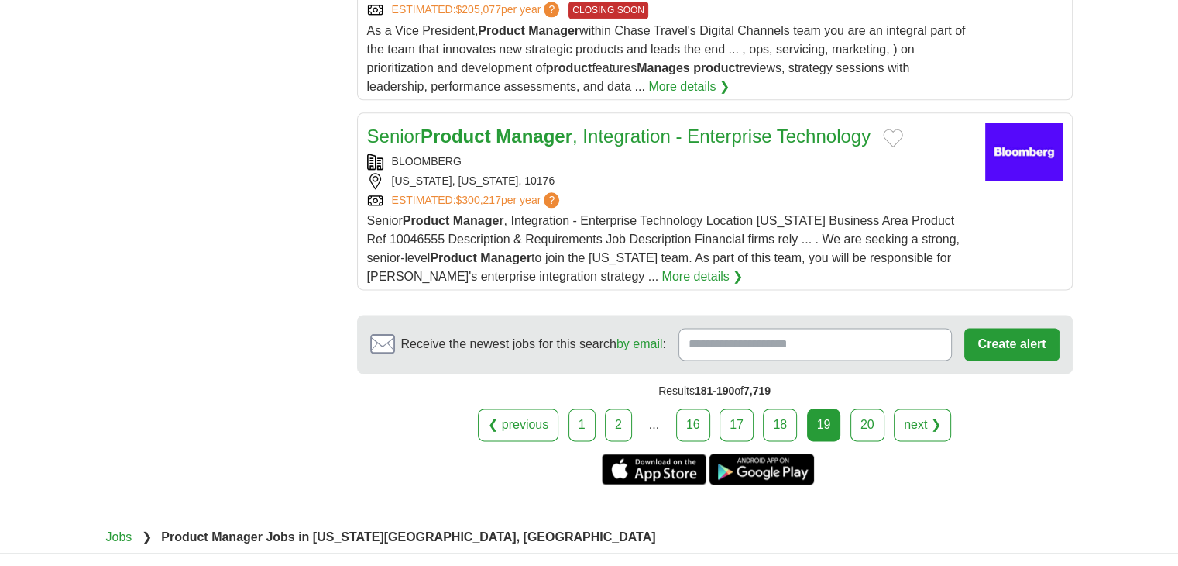
scroll to position [2014, 0]
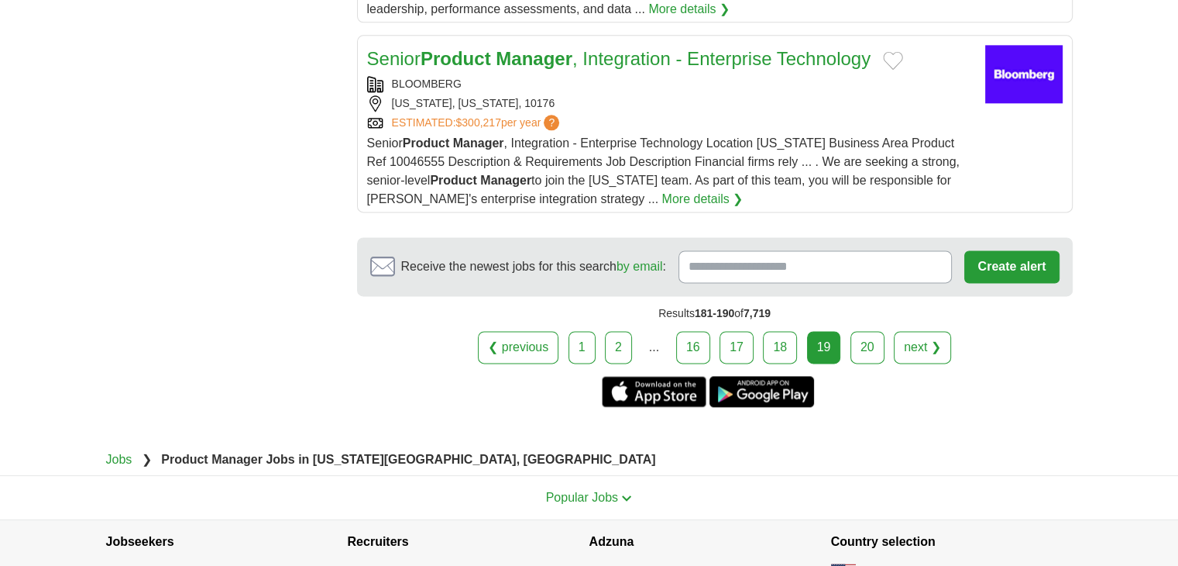
click at [851, 331] on link "20" at bounding box center [868, 347] width 34 height 33
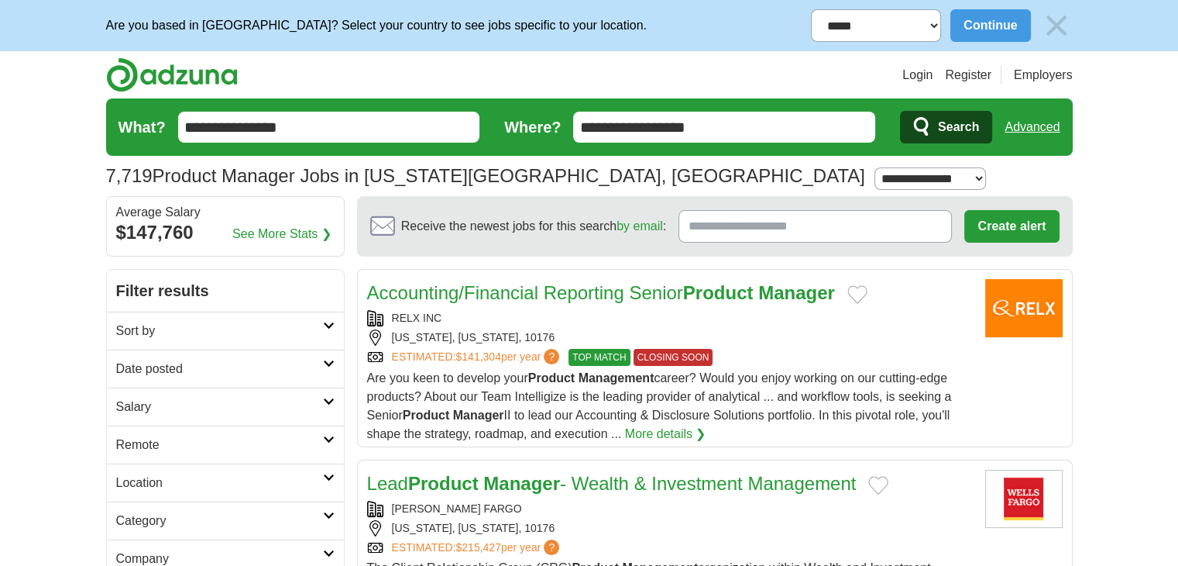
click at [736, 134] on input "**********" at bounding box center [724, 127] width 302 height 31
type input "*"
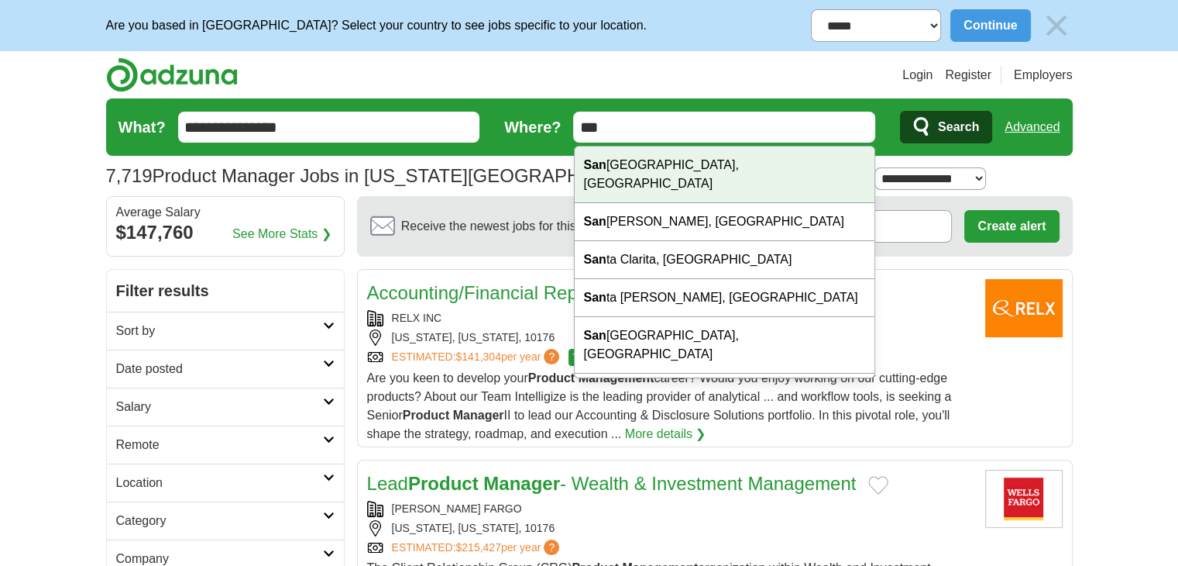
click at [718, 159] on div "San Francisco, CA" at bounding box center [725, 174] width 301 height 57
type input "**********"
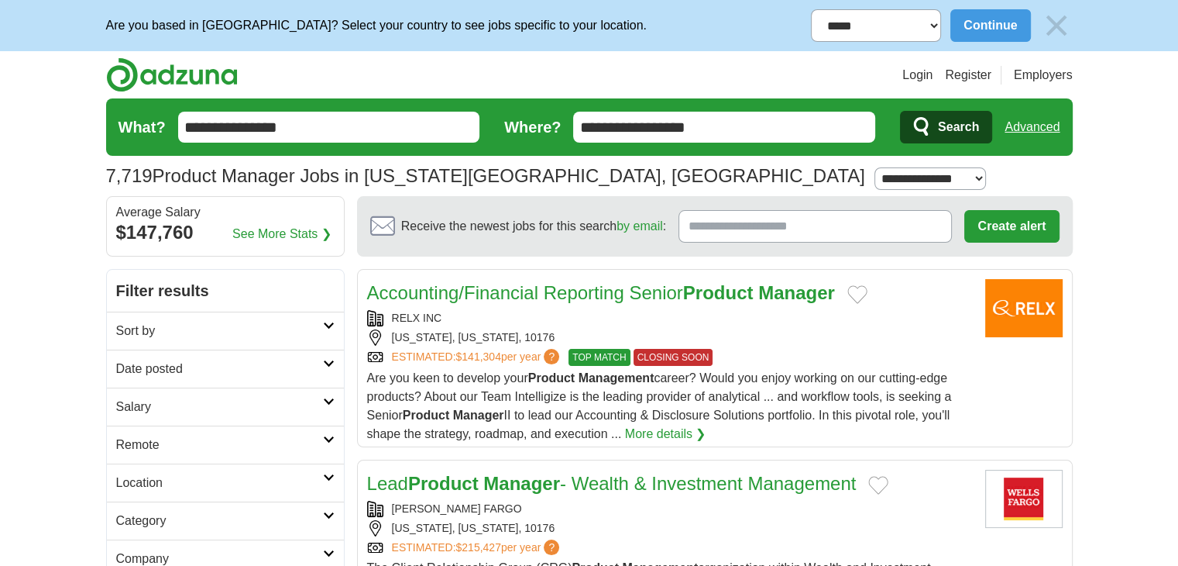
click at [921, 122] on icon "submit" at bounding box center [922, 127] width 19 height 22
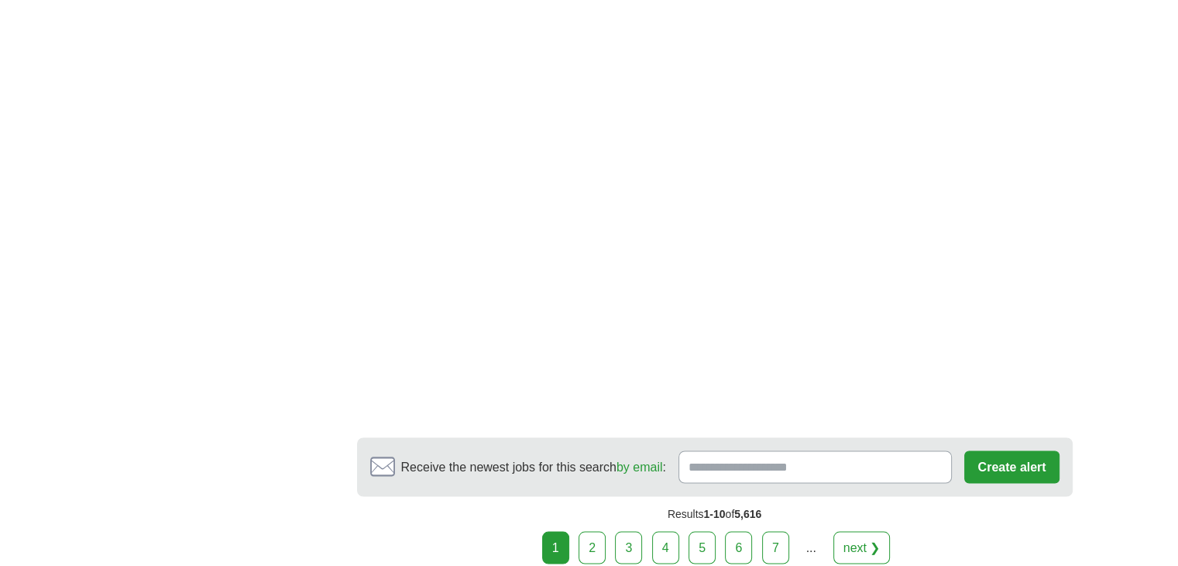
scroll to position [2789, 0]
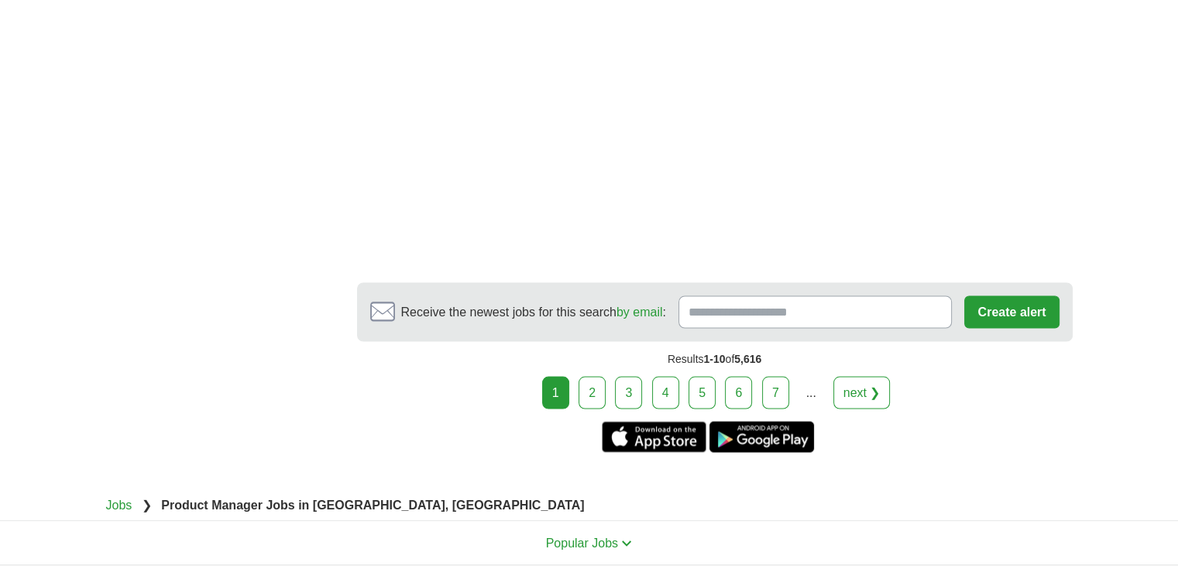
click at [600, 377] on link "2" at bounding box center [592, 392] width 27 height 33
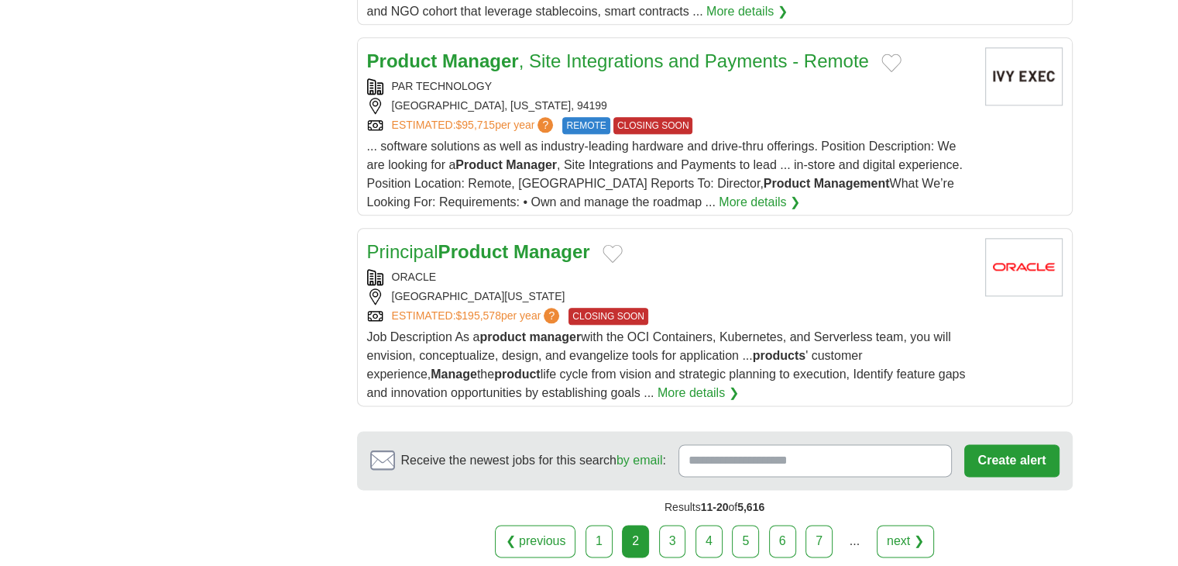
scroll to position [2014, 0]
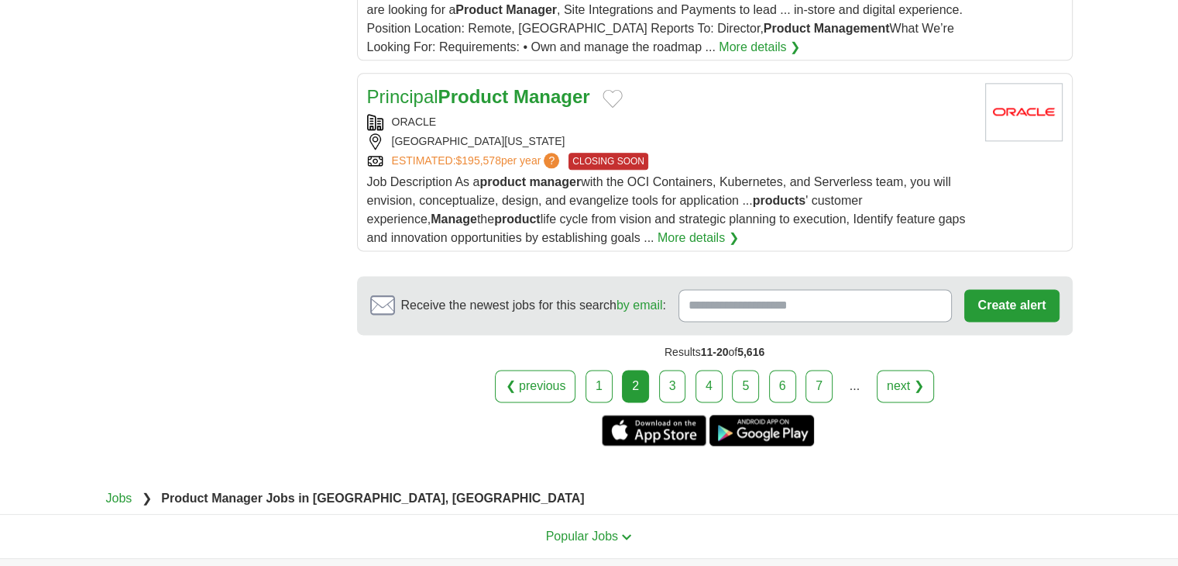
click at [671, 377] on link "3" at bounding box center [672, 386] width 27 height 33
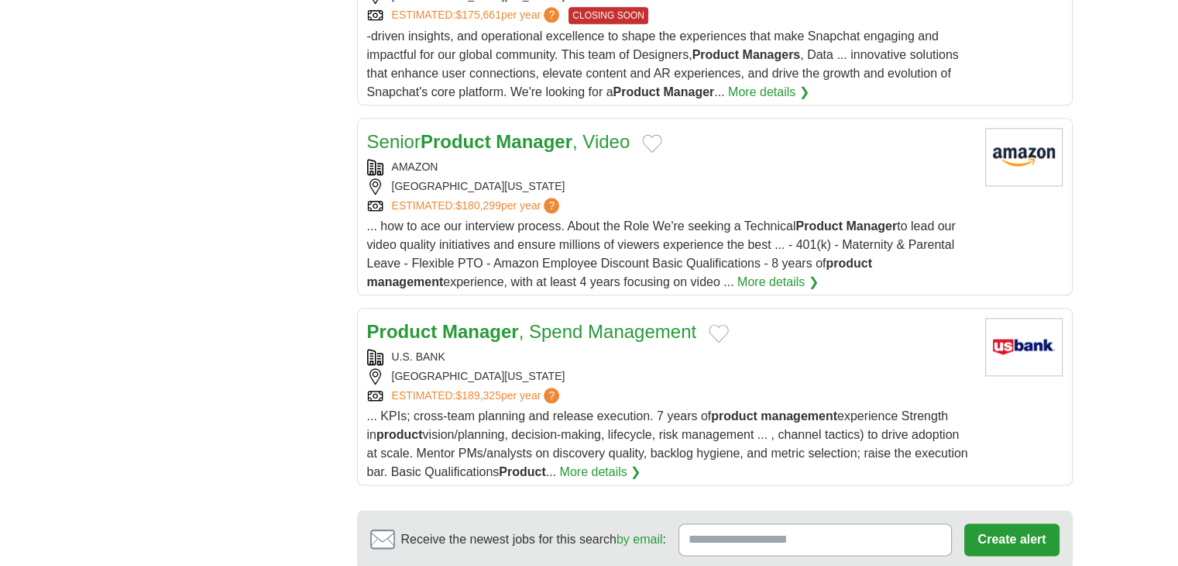
scroll to position [2014, 0]
